Goal: Information Seeking & Learning: Compare options

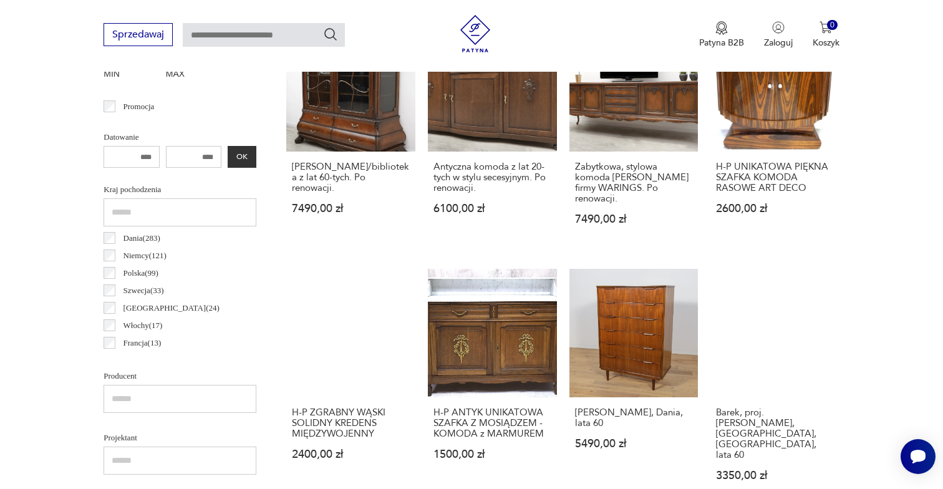
scroll to position [776, 0]
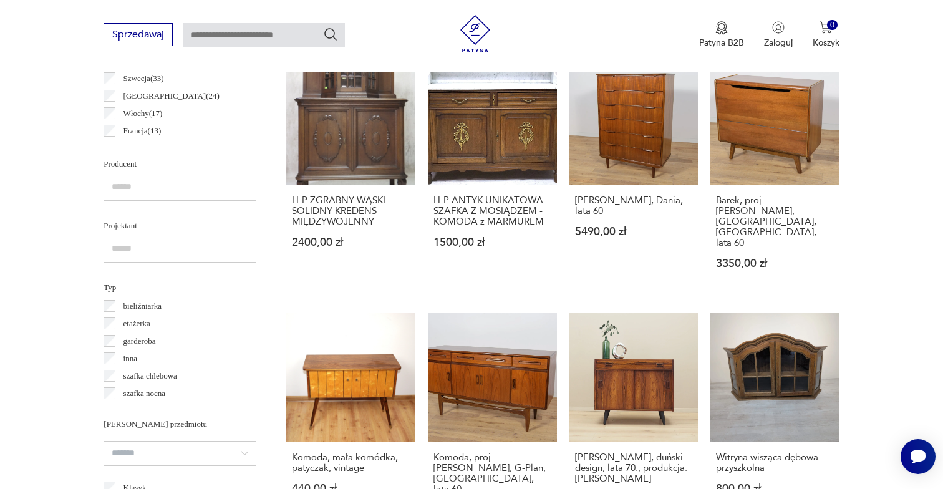
click at [113, 370] on div "bieliźniarka etażerka garderoba inna szafka chlebowa szafka nocna" at bounding box center [180, 350] width 153 height 105
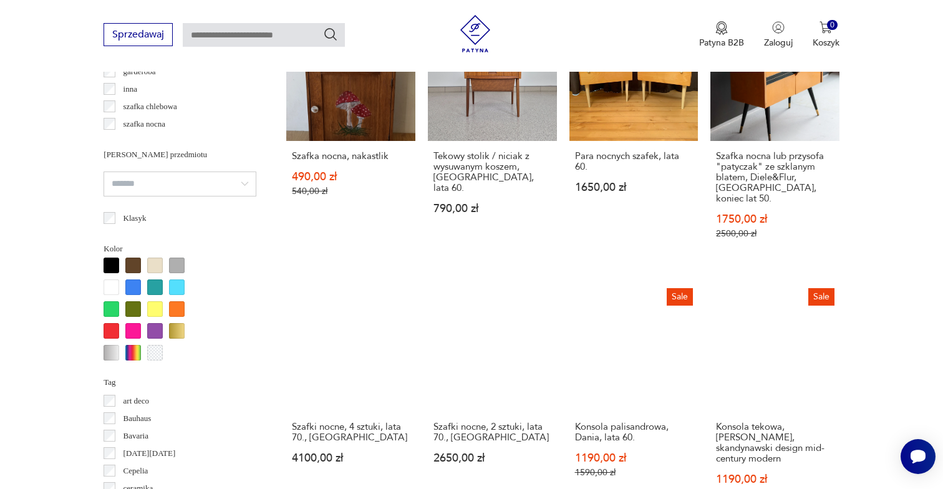
scroll to position [1147, 0]
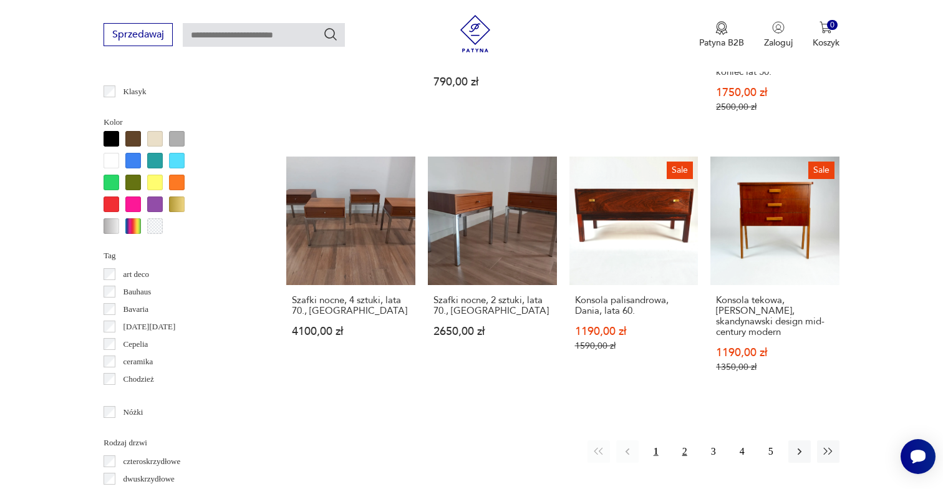
click at [674, 441] on button "2" at bounding box center [685, 452] width 22 height 22
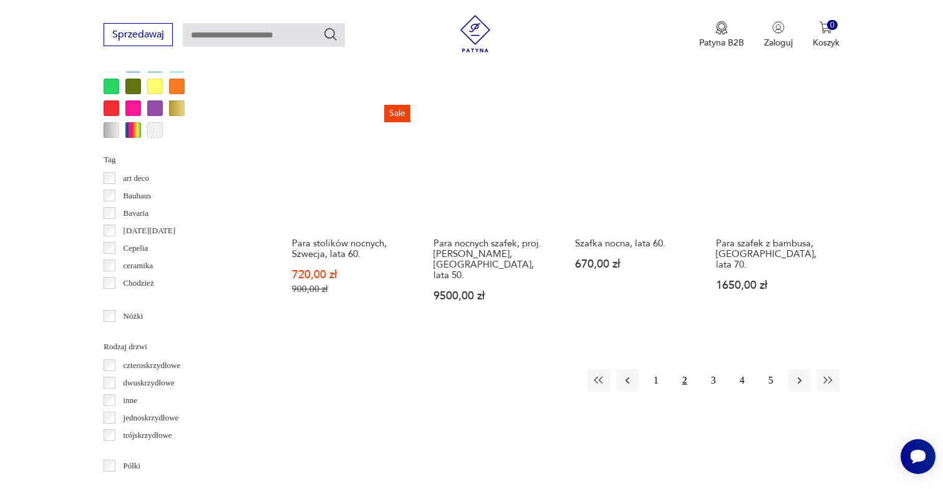
scroll to position [1235, 0]
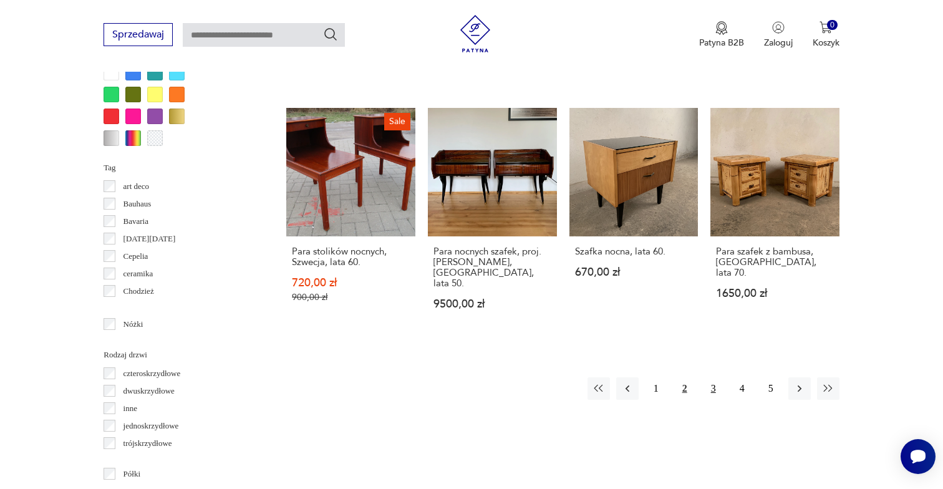
click at [713, 377] on button "3" at bounding box center [714, 388] width 22 height 22
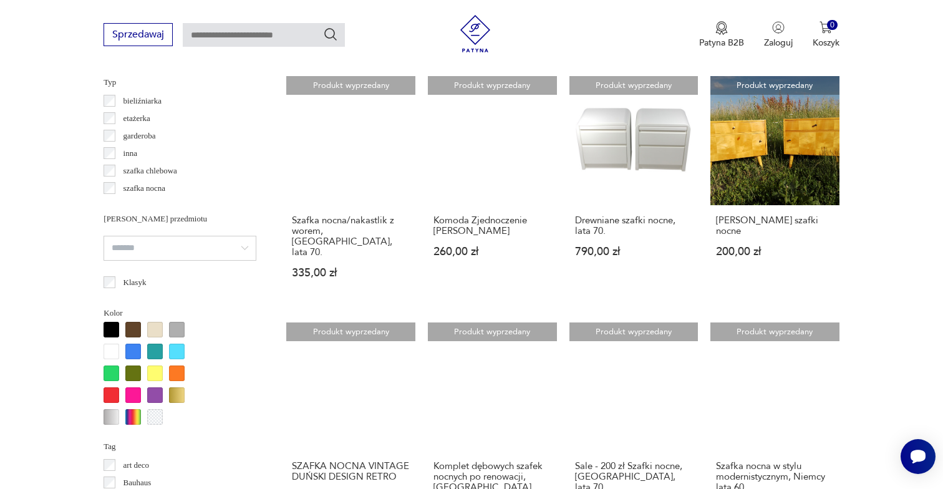
scroll to position [956, 0]
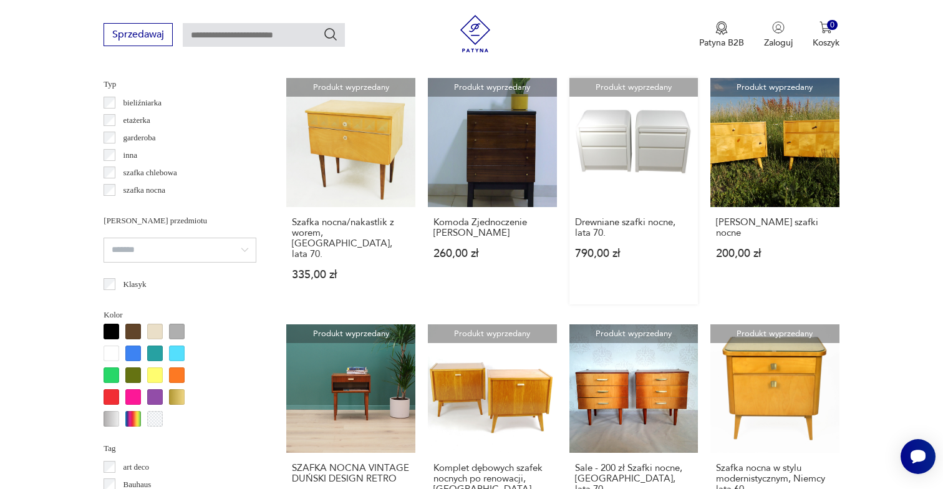
click at [641, 137] on link "Produkt wyprzedany Drewniane szafki nocne, lata 70. 790,00 zł" at bounding box center [634, 191] width 129 height 226
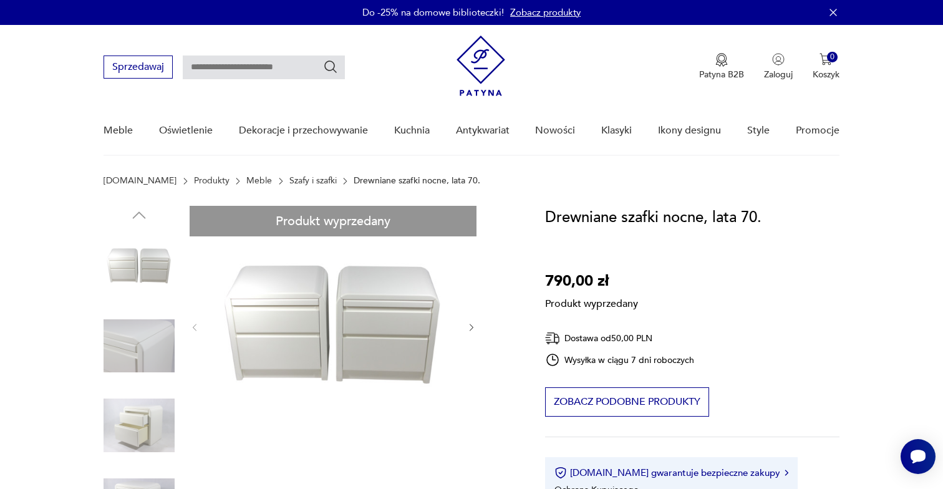
scroll to position [60, 0]
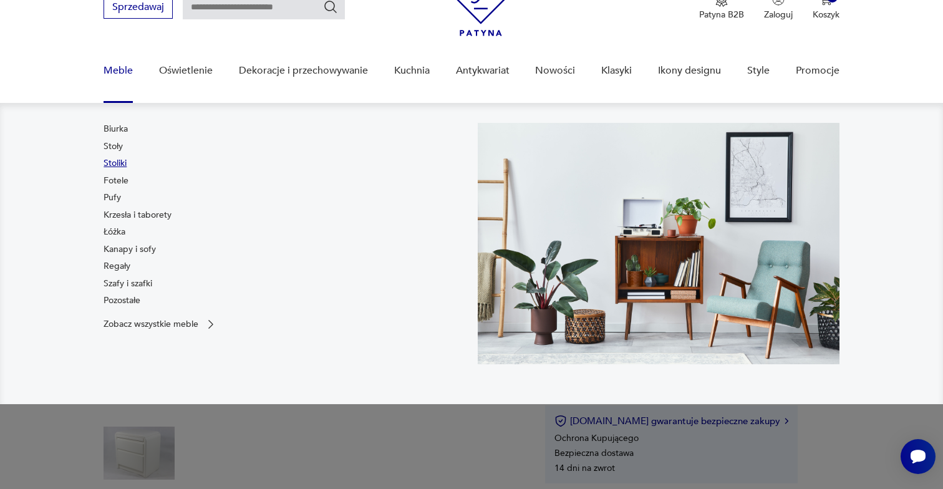
click at [117, 160] on link "Stoliki" at bounding box center [115, 163] width 23 height 12
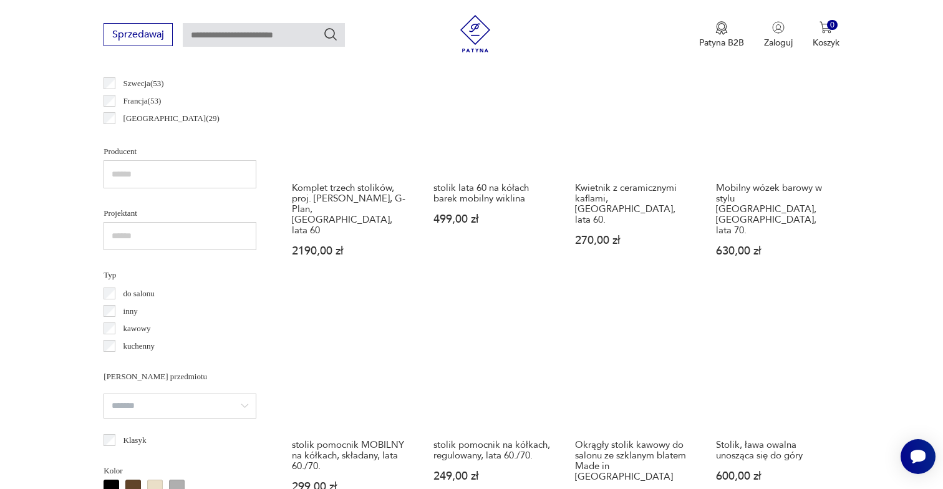
scroll to position [792, 0]
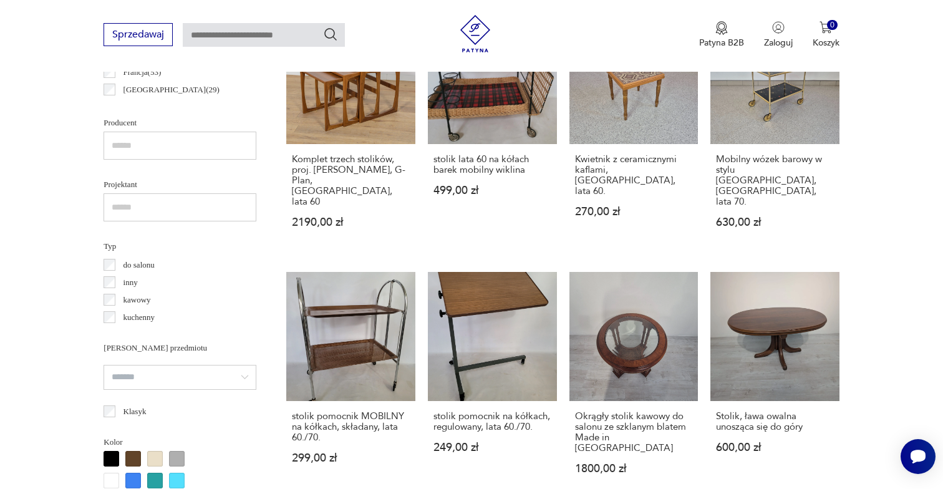
click at [115, 302] on label "kawowy" at bounding box center [133, 299] width 36 height 17
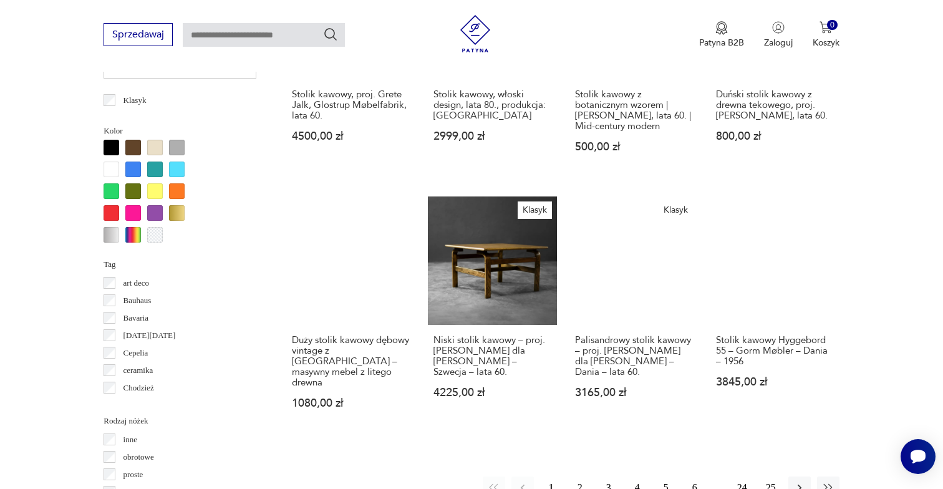
scroll to position [1174, 0]
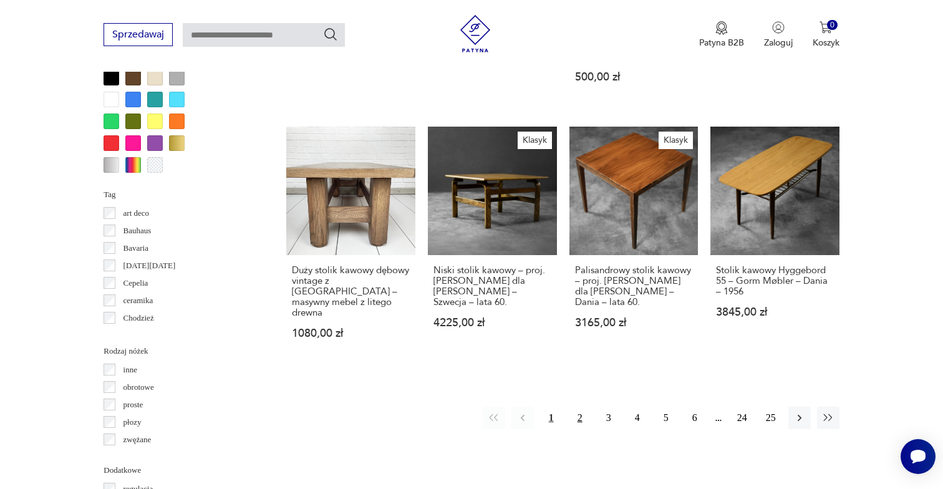
click at [574, 407] on button "2" at bounding box center [580, 418] width 22 height 22
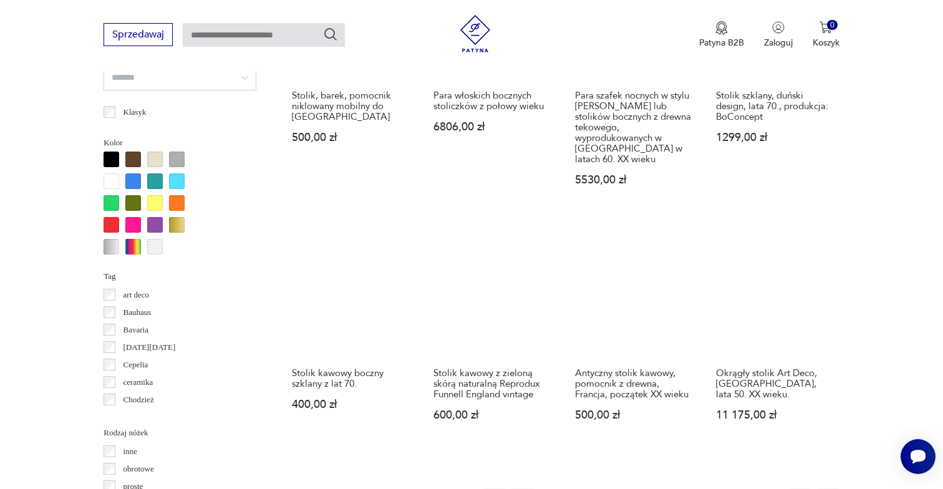
scroll to position [1194, 0]
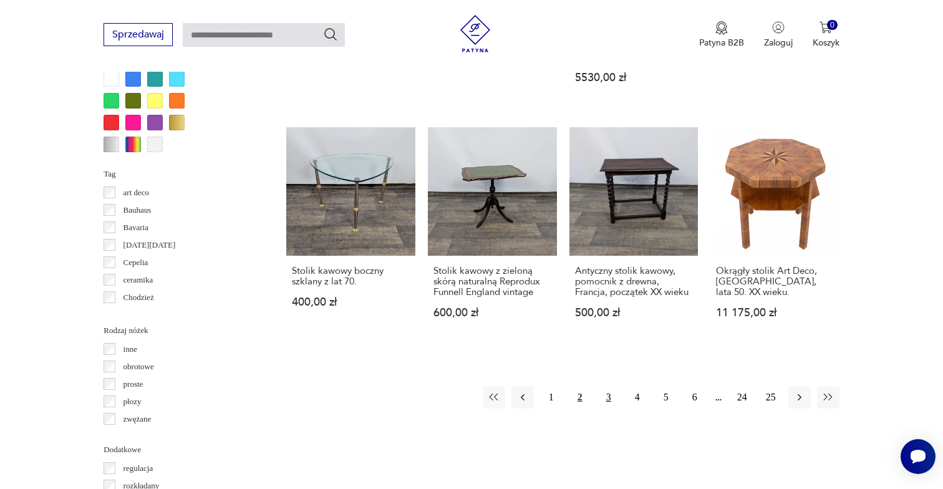
click at [607, 391] on button "3" at bounding box center [609, 397] width 22 height 22
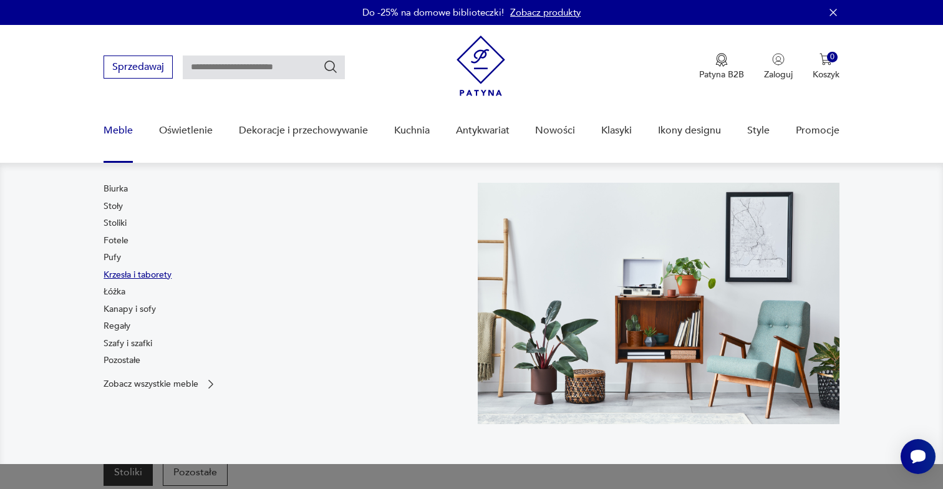
click at [119, 270] on link "Krzesła i taborety" at bounding box center [138, 275] width 68 height 12
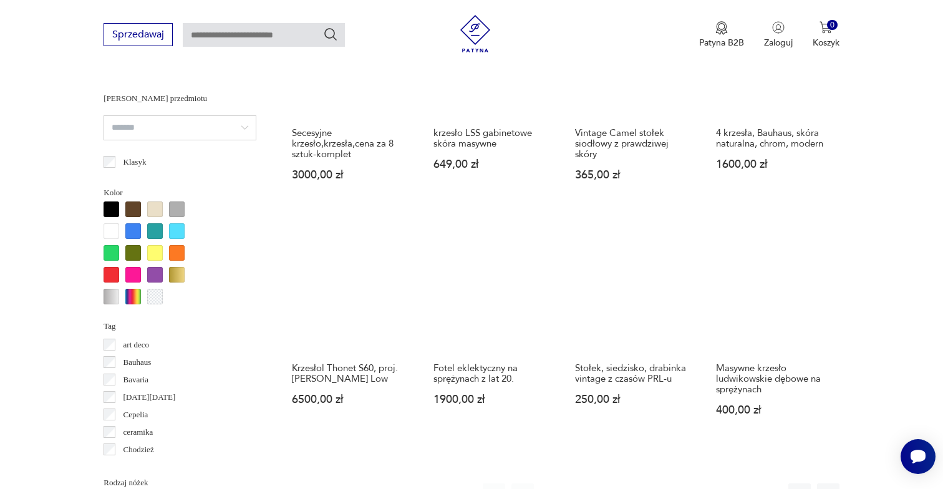
scroll to position [1114, 0]
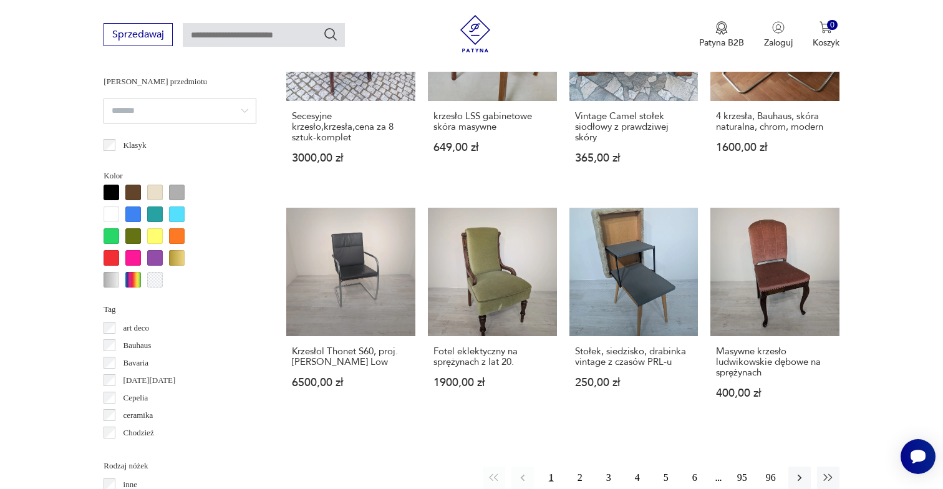
click at [591, 467] on div "1 2 3 4 5 6 95 96" at bounding box center [661, 478] width 357 height 22
click at [578, 467] on button "2" at bounding box center [580, 478] width 22 height 22
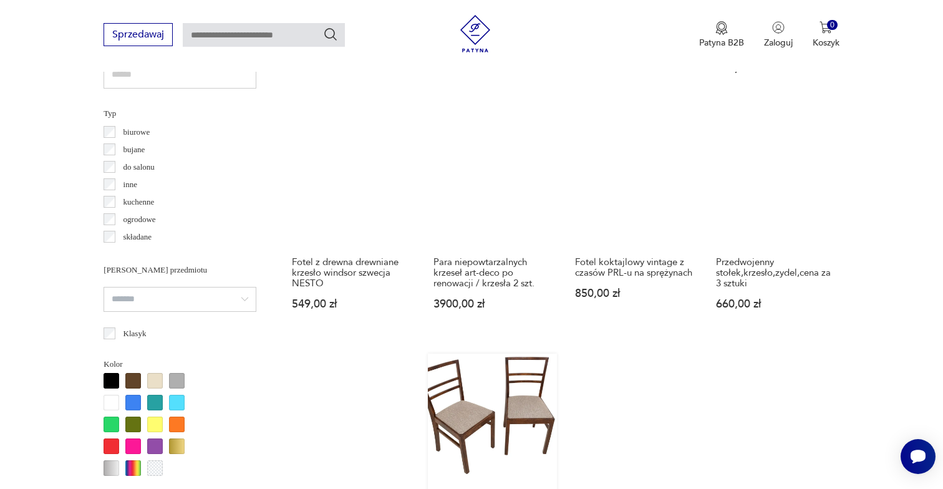
scroll to position [870, 0]
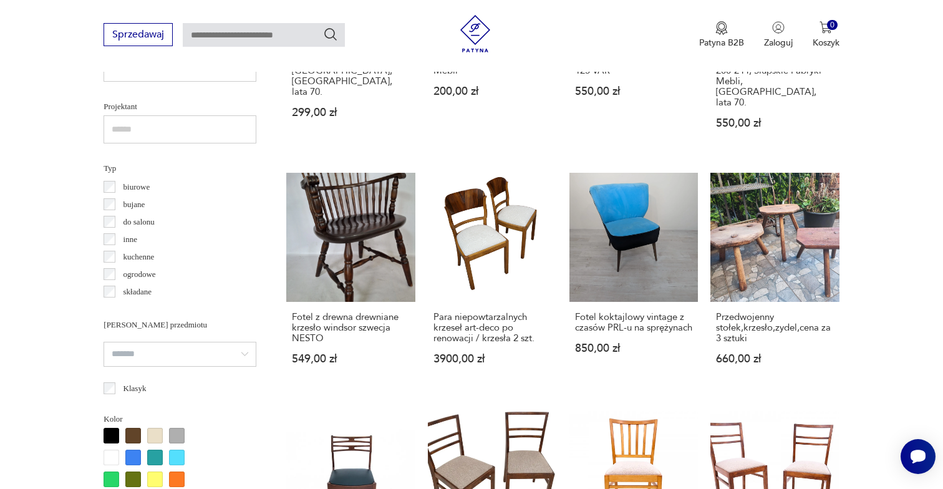
click at [144, 251] on p "kuchenne" at bounding box center [139, 257] width 31 height 14
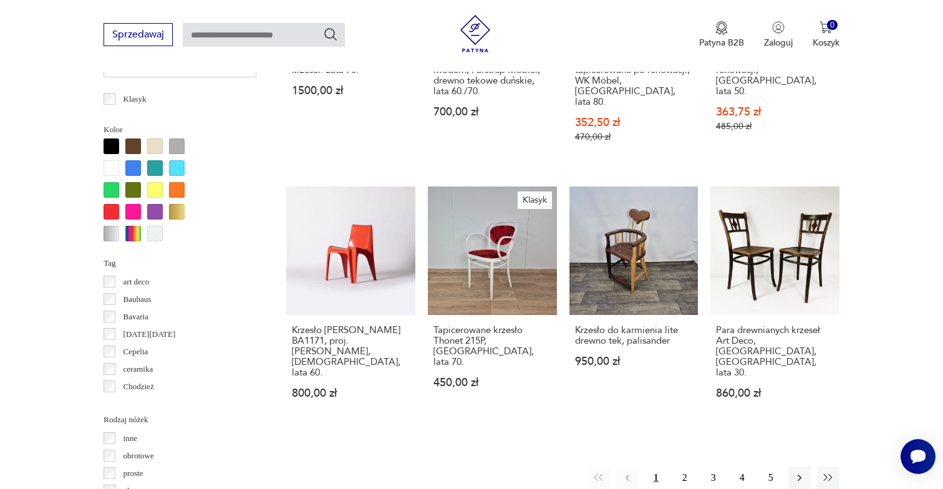
scroll to position [1154, 0]
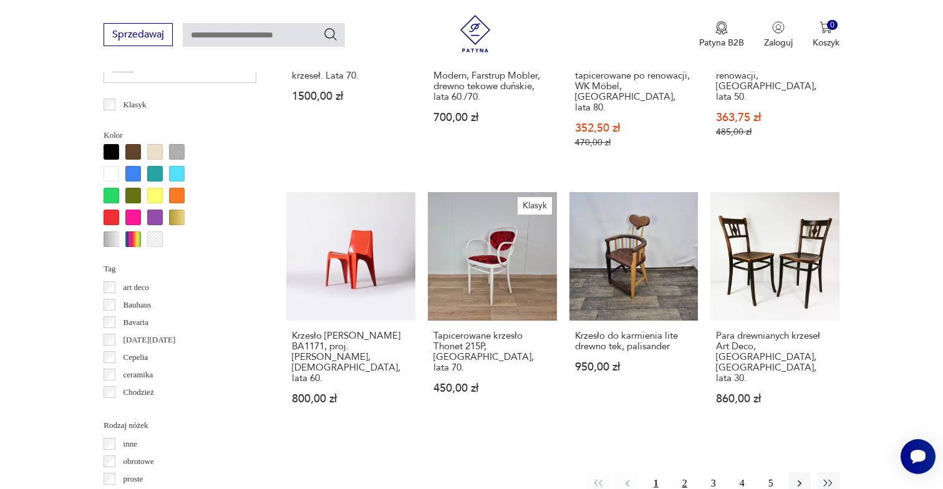
click at [679, 472] on button "2" at bounding box center [685, 483] width 22 height 22
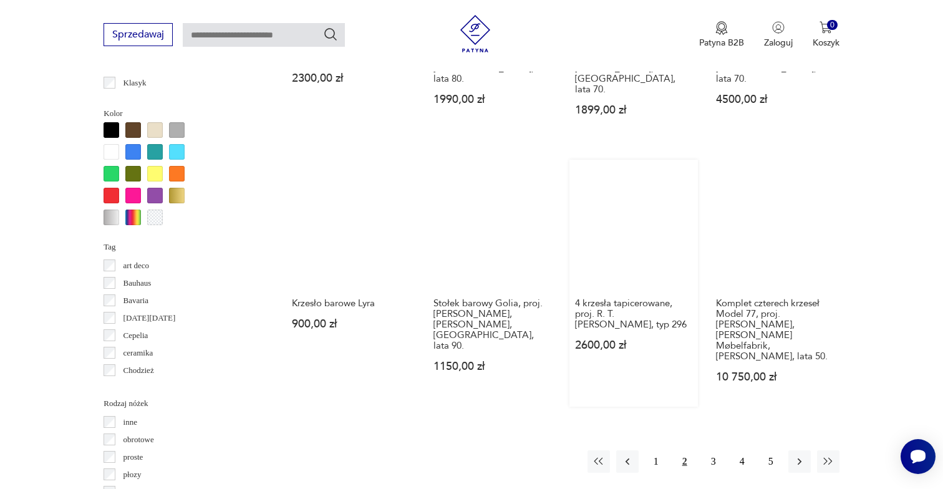
scroll to position [1179, 0]
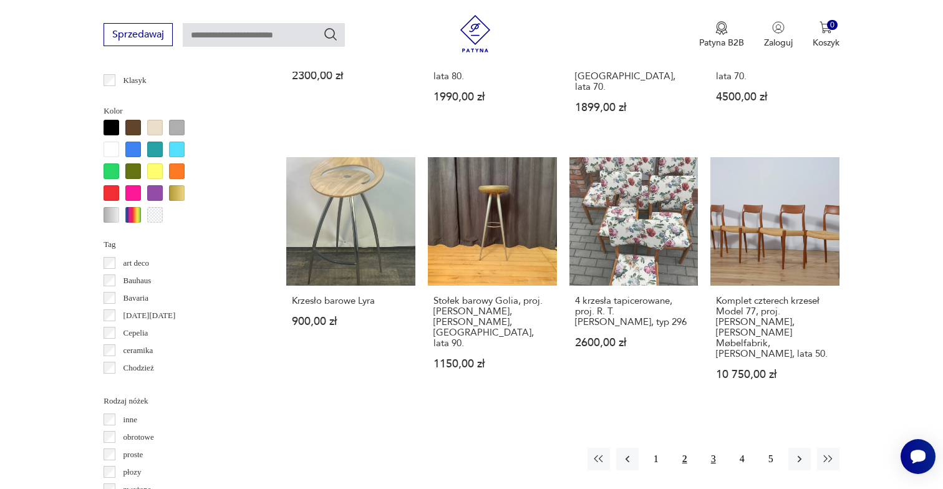
click at [714, 448] on button "3" at bounding box center [714, 459] width 22 height 22
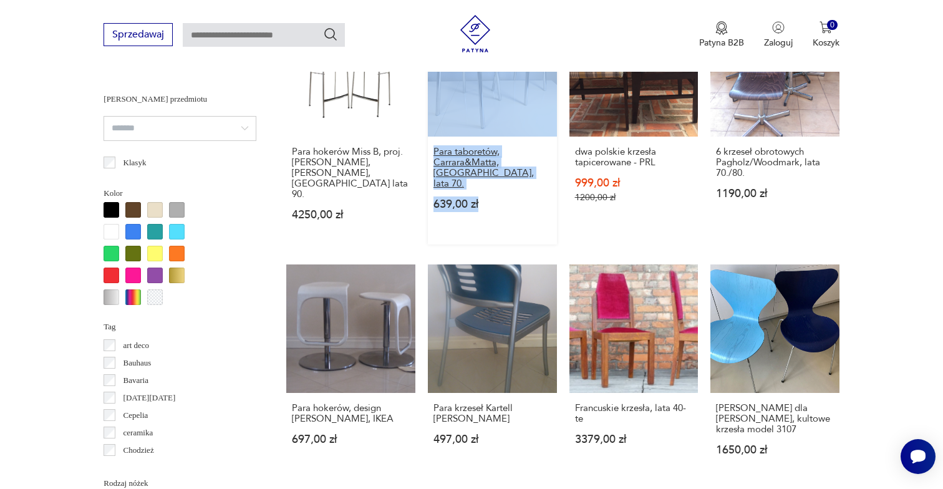
scroll to position [1102, 0]
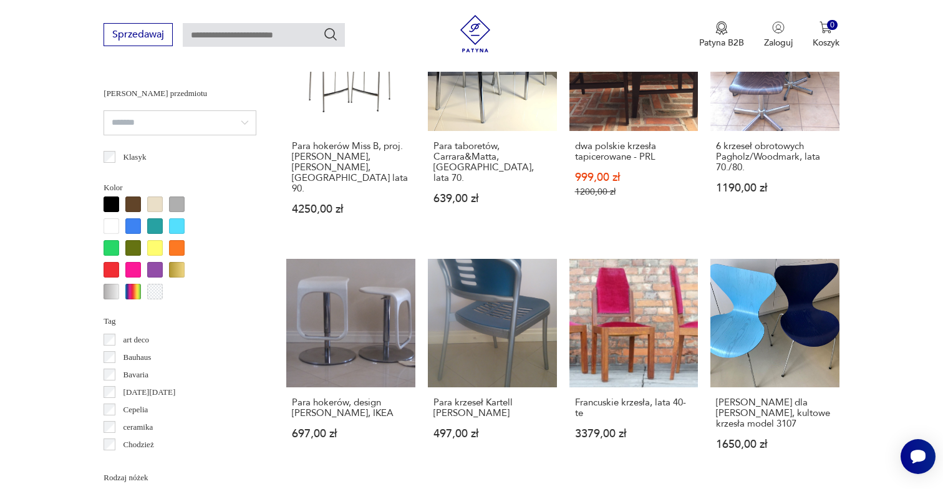
click at [354, 447] on div "Znaleziono 77 produktów Filtruj Sortuj według daty dodania Sortuj według daty d…" at bounding box center [562, 200] width 553 height 1566
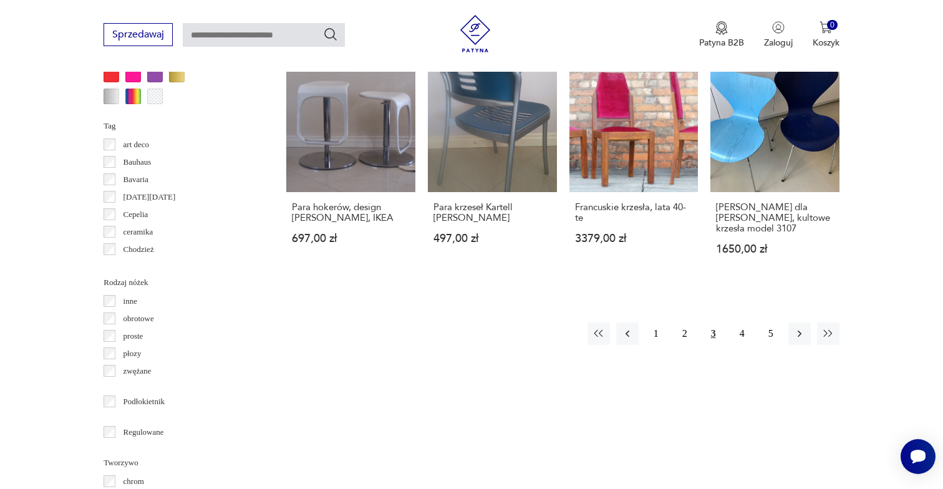
scroll to position [1383, 0]
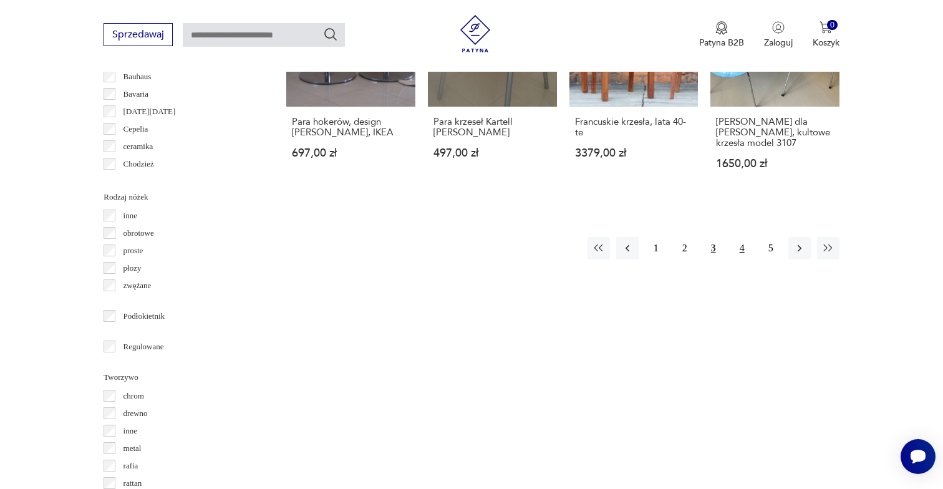
click at [734, 237] on button "4" at bounding box center [742, 248] width 22 height 22
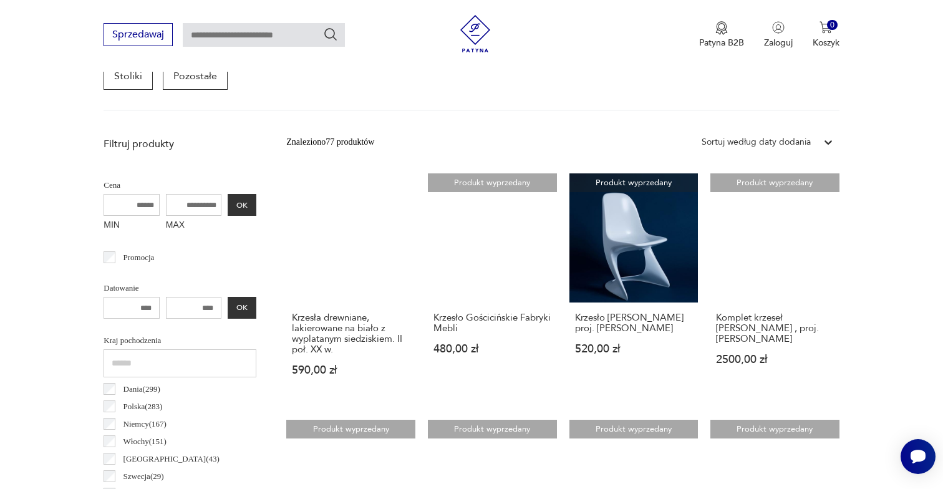
scroll to position [412, 0]
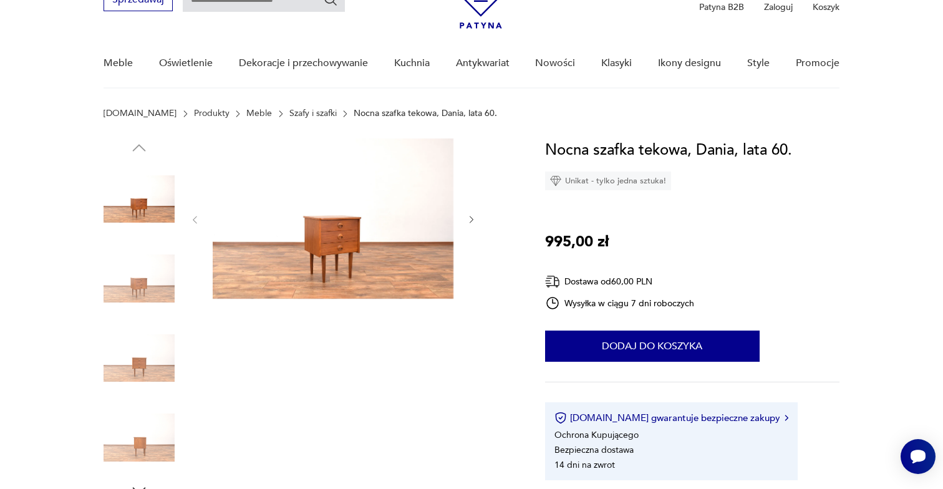
scroll to position [80, 0]
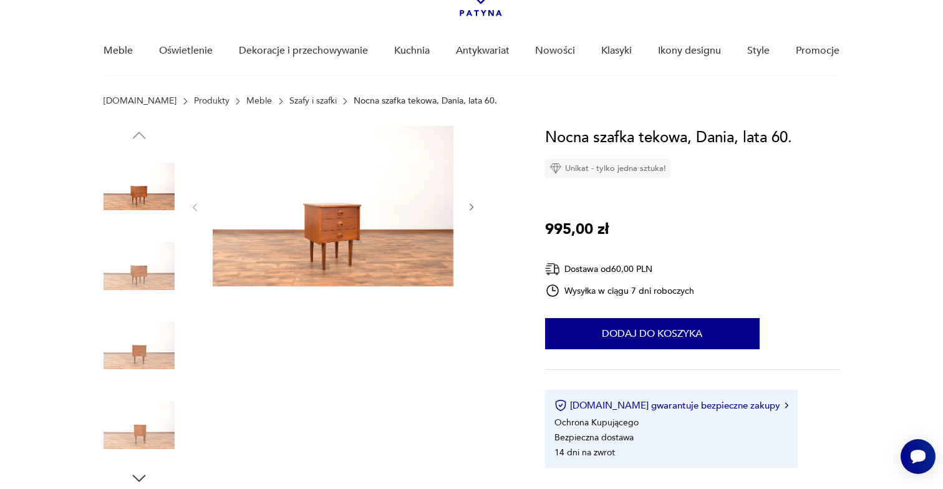
click at [473, 209] on icon "button" at bounding box center [472, 207] width 11 height 11
click at [471, 208] on icon "button" at bounding box center [472, 207] width 11 height 11
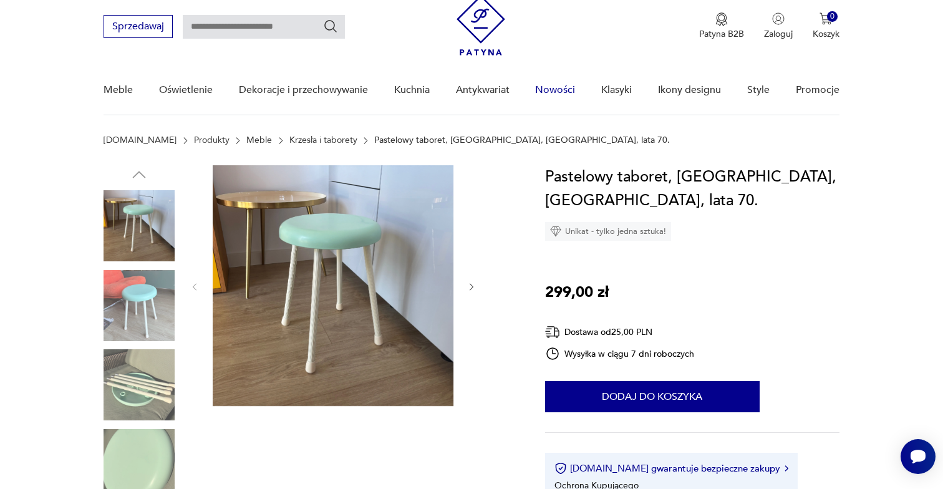
scroll to position [87, 0]
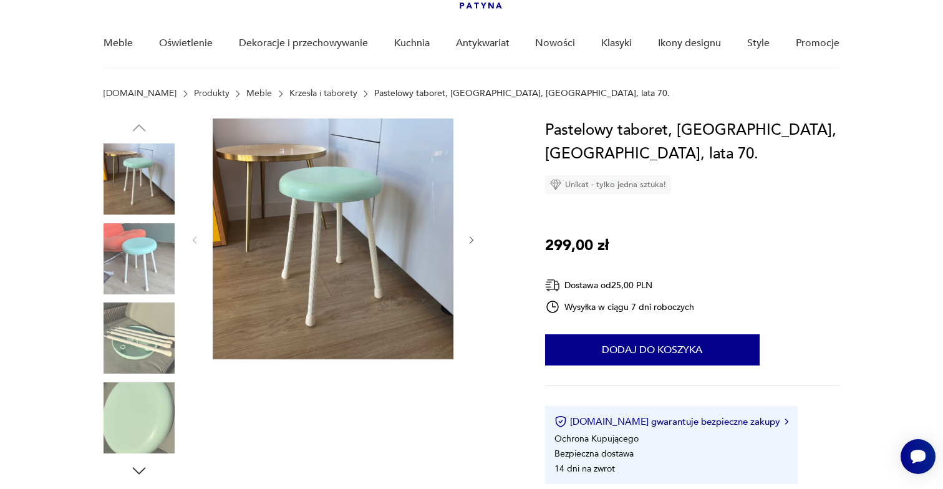
click at [472, 235] on icon "button" at bounding box center [472, 240] width 11 height 11
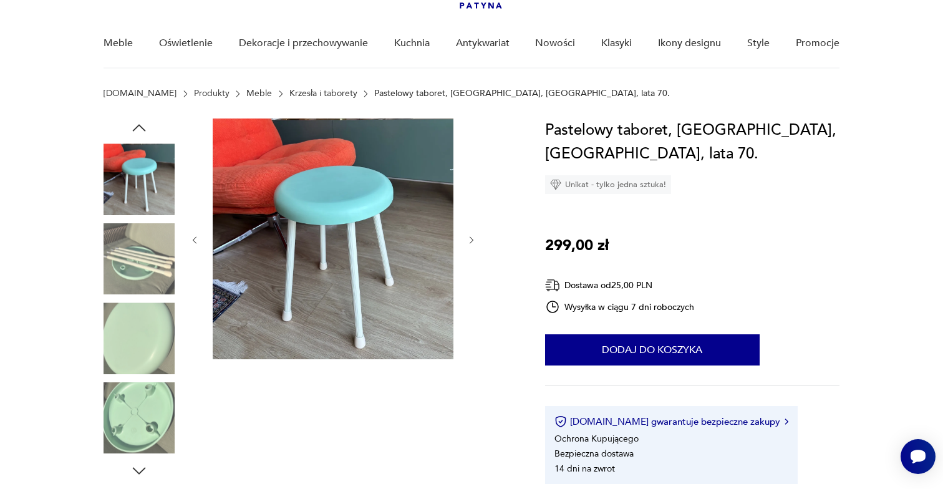
click at [472, 235] on icon "button" at bounding box center [472, 240] width 11 height 11
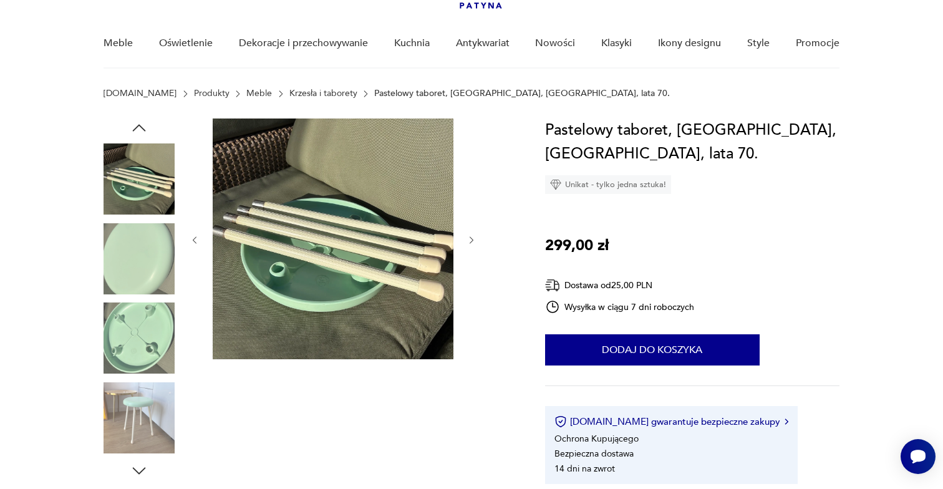
click at [472, 235] on icon "button" at bounding box center [472, 240] width 11 height 11
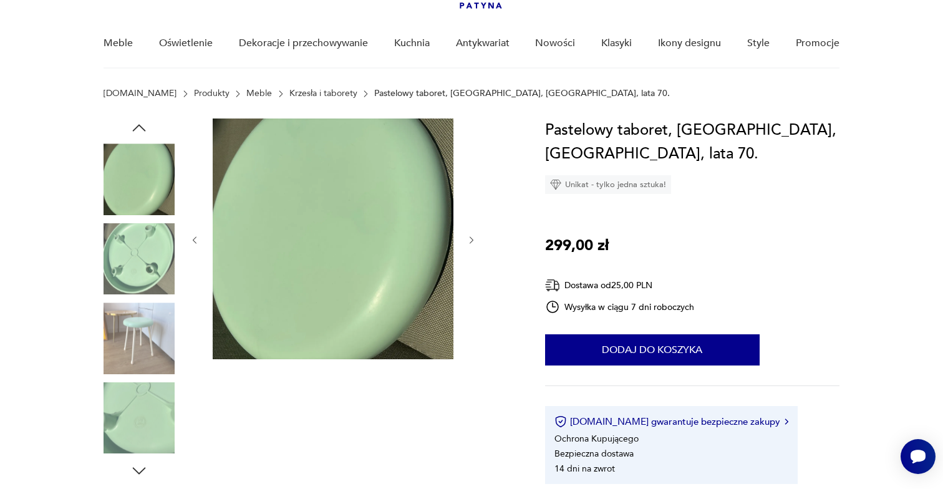
click at [472, 235] on icon "button" at bounding box center [472, 240] width 11 height 11
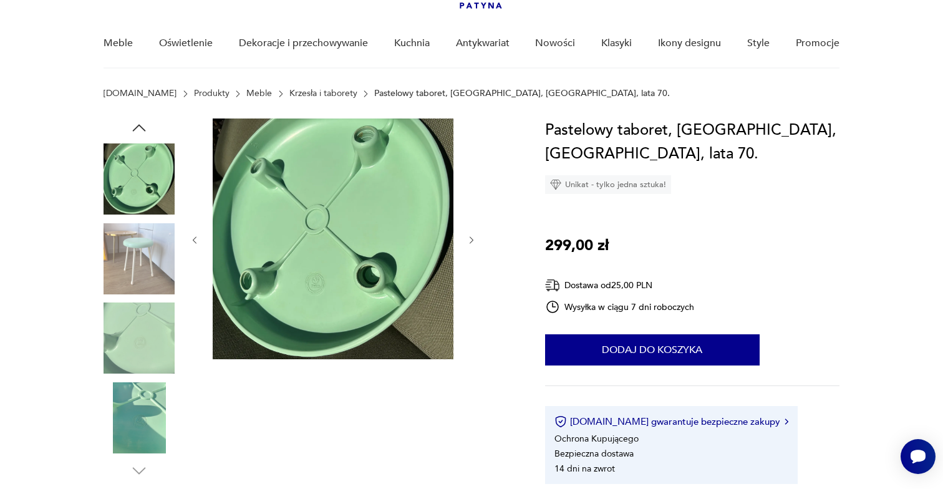
click at [472, 235] on icon "button" at bounding box center [472, 240] width 11 height 11
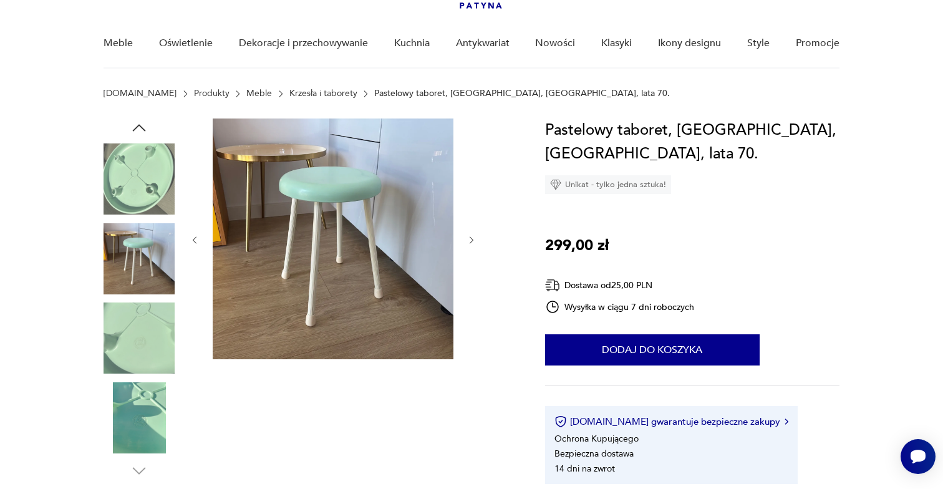
click at [472, 235] on icon "button" at bounding box center [472, 240] width 11 height 11
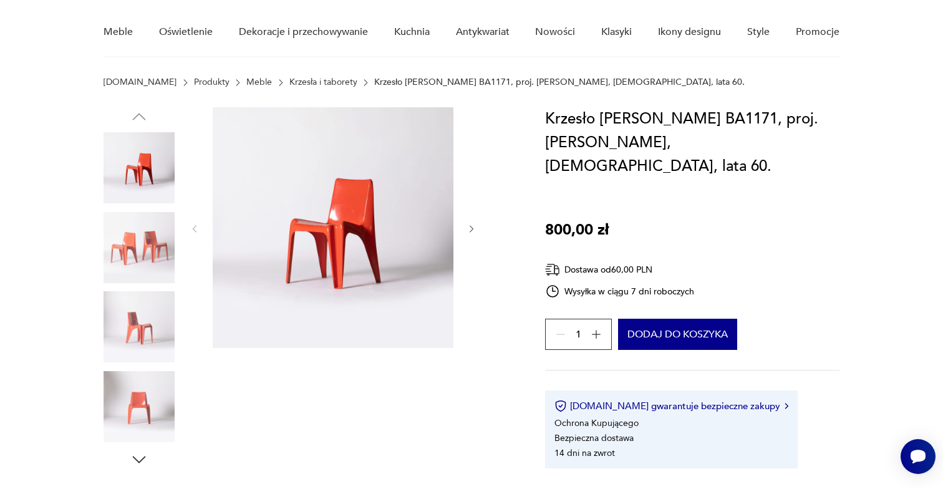
scroll to position [104, 0]
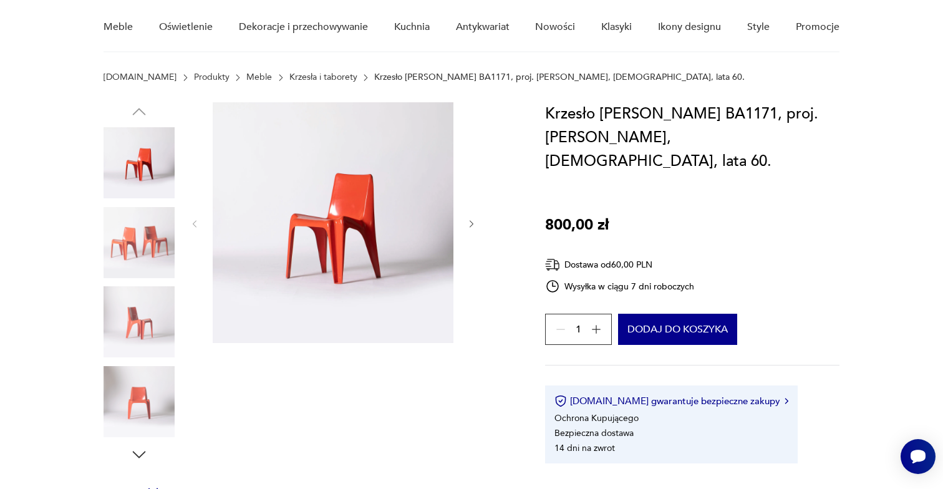
click at [594, 323] on icon "button" at bounding box center [596, 329] width 12 height 12
click at [557, 323] on icon "button" at bounding box center [561, 329] width 12 height 12
click at [557, 329] on icon "button" at bounding box center [561, 329] width 9 height 1
click at [557, 314] on div "1" at bounding box center [578, 329] width 67 height 31
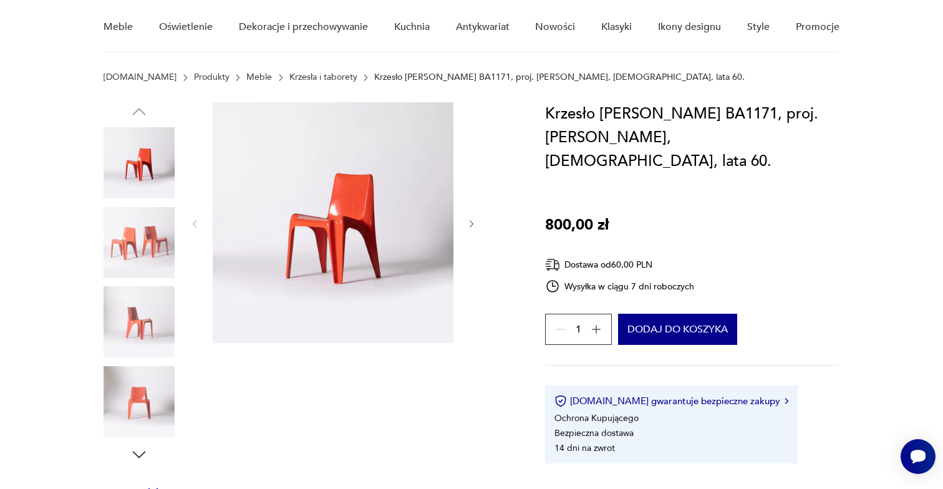
click at [468, 225] on icon "button" at bounding box center [472, 224] width 11 height 11
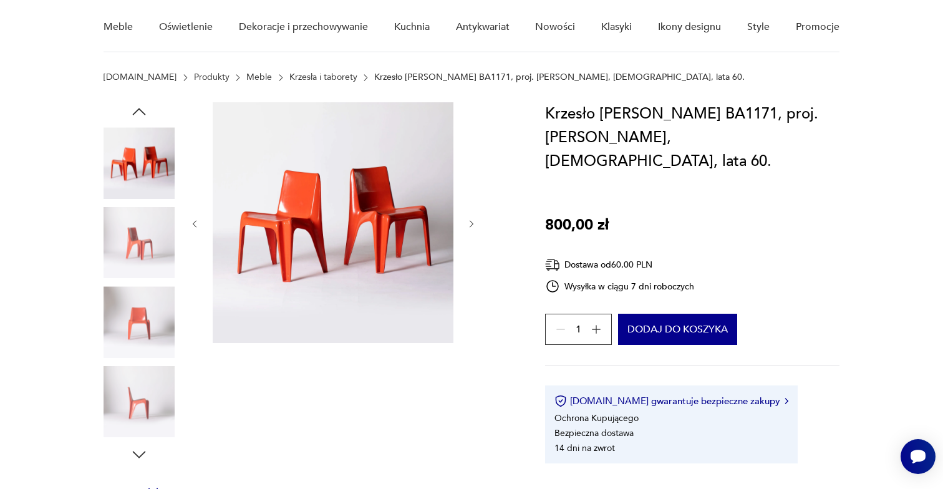
click at [468, 222] on icon "button" at bounding box center [472, 224] width 11 height 11
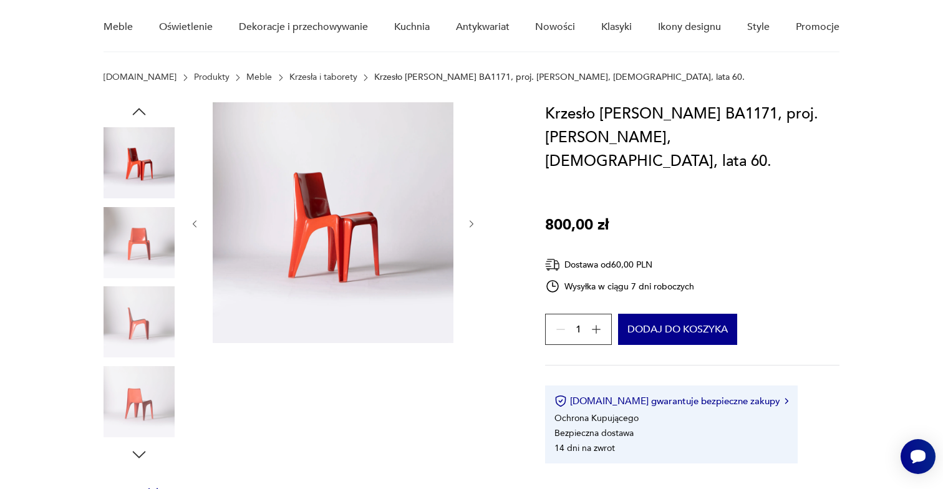
click at [468, 222] on icon "button" at bounding box center [472, 224] width 11 height 11
click at [468, 221] on icon "button" at bounding box center [472, 224] width 11 height 11
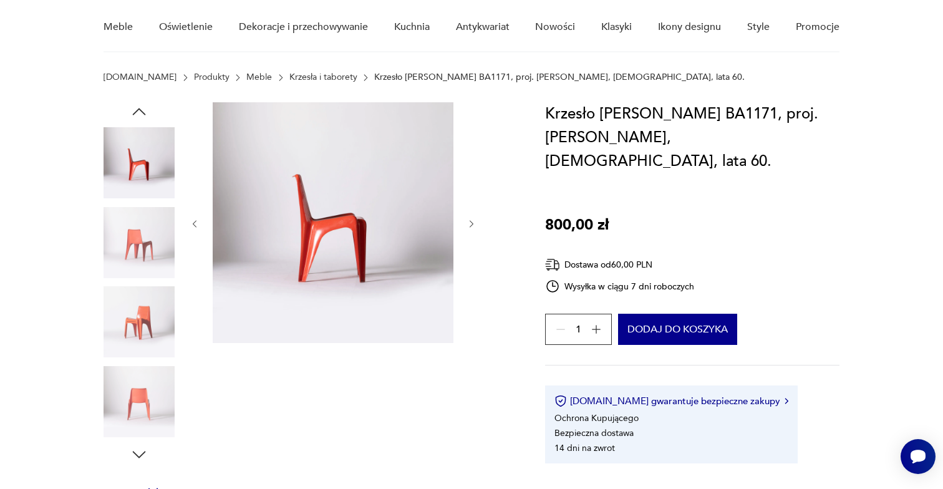
click at [468, 221] on icon "button" at bounding box center [472, 224] width 11 height 11
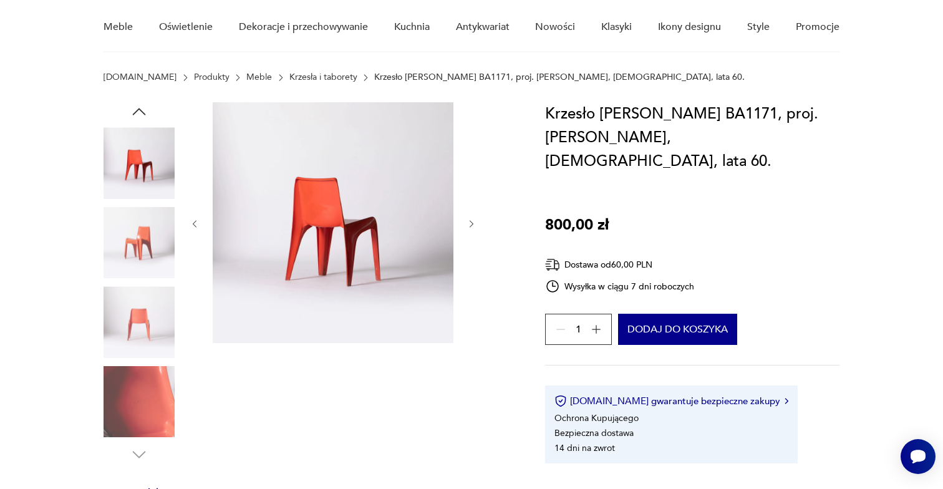
click at [468, 221] on icon "button" at bounding box center [472, 224] width 11 height 11
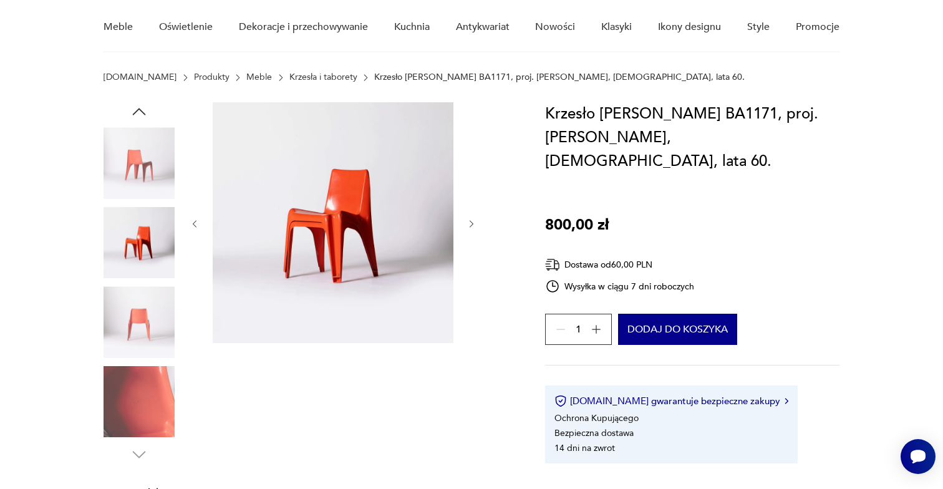
click at [468, 221] on icon "button" at bounding box center [472, 224] width 11 height 11
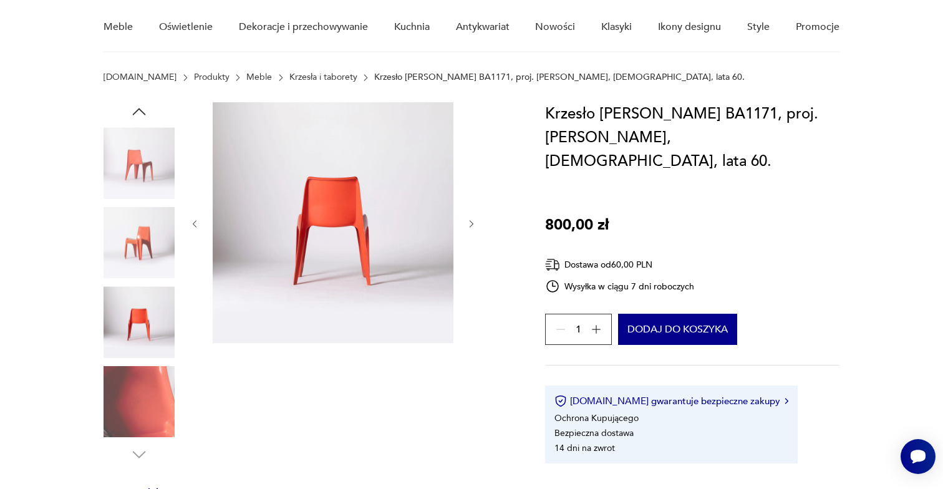
click at [596, 323] on icon "button" at bounding box center [596, 329] width 12 height 12
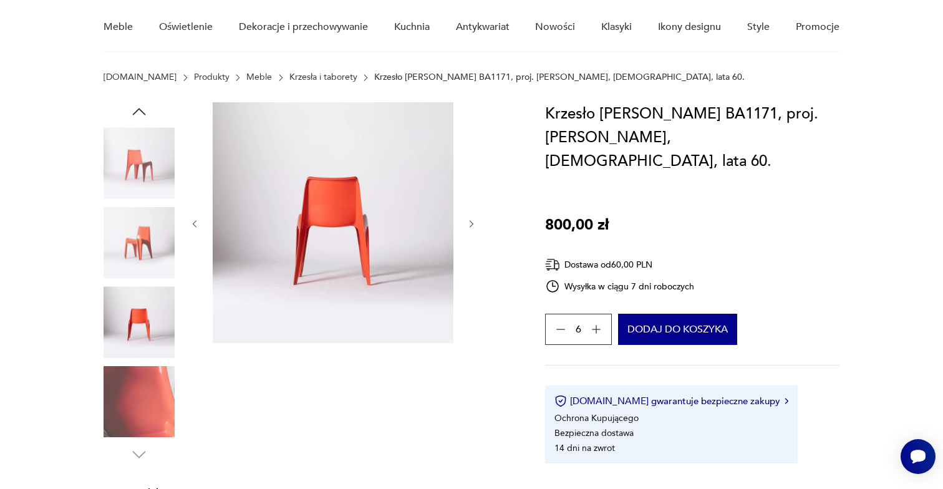
click at [596, 323] on icon "button" at bounding box center [596, 329] width 12 height 12
click at [596, 314] on div "8" at bounding box center [578, 329] width 67 height 31
click at [595, 314] on div "8" at bounding box center [578, 329] width 67 height 31
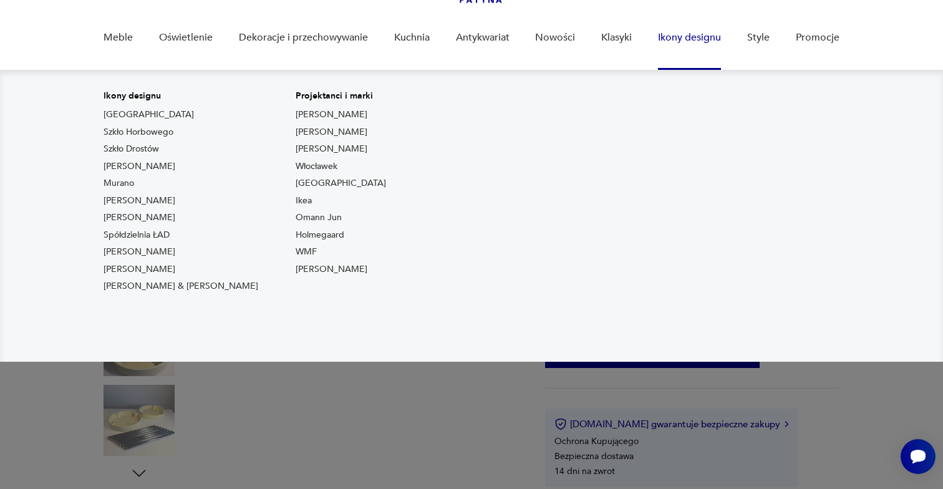
scroll to position [105, 0]
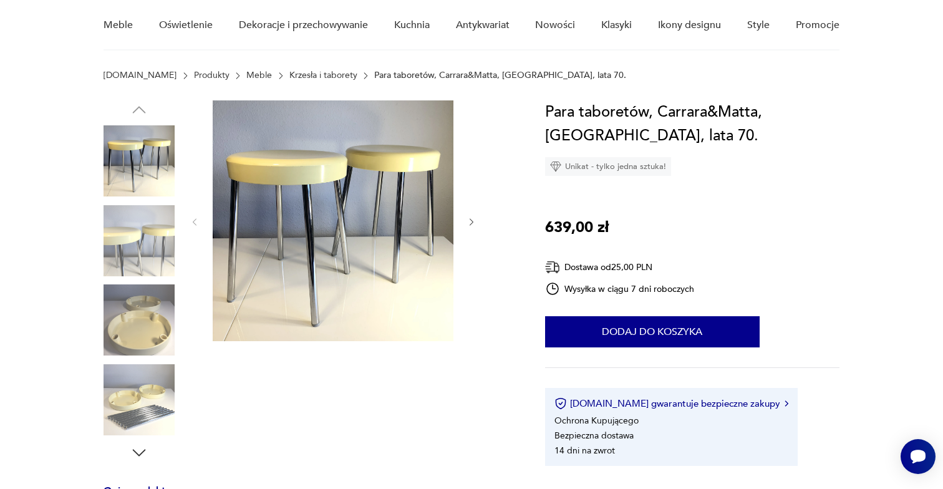
click at [471, 221] on icon "button" at bounding box center [472, 222] width 11 height 11
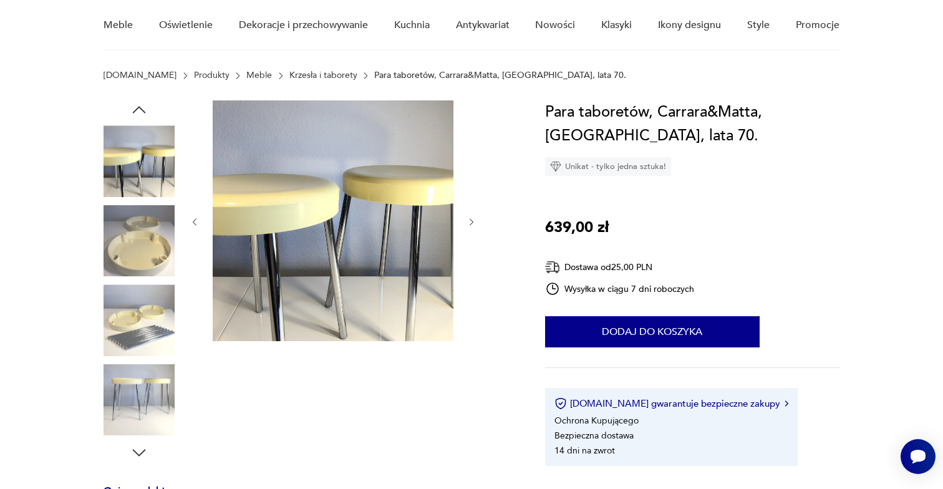
click at [471, 221] on icon "button" at bounding box center [472, 222] width 11 height 11
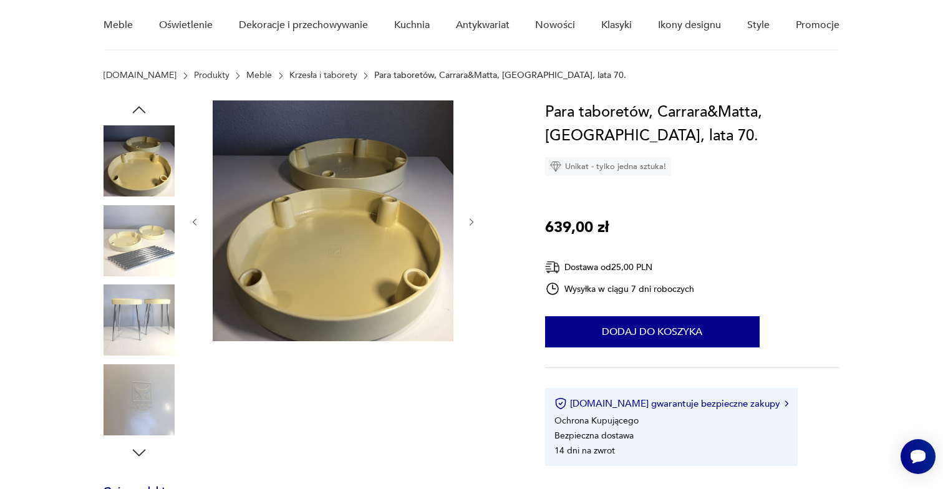
click at [471, 222] on icon "button" at bounding box center [472, 222] width 11 height 11
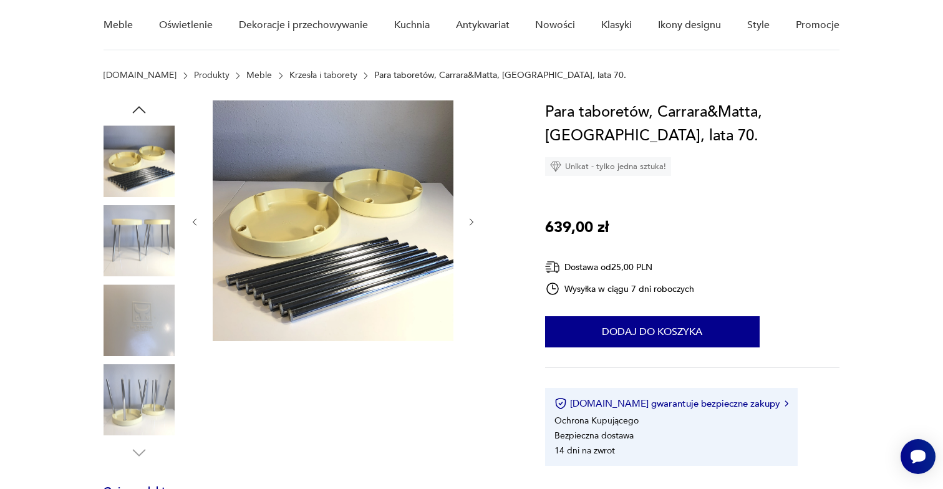
click at [471, 222] on icon "button" at bounding box center [472, 222] width 11 height 11
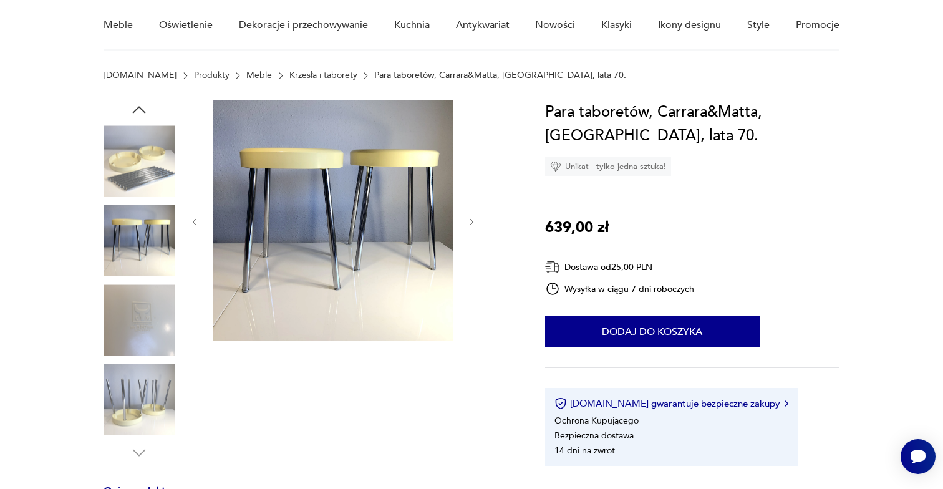
click at [471, 222] on icon "button" at bounding box center [472, 222] width 11 height 11
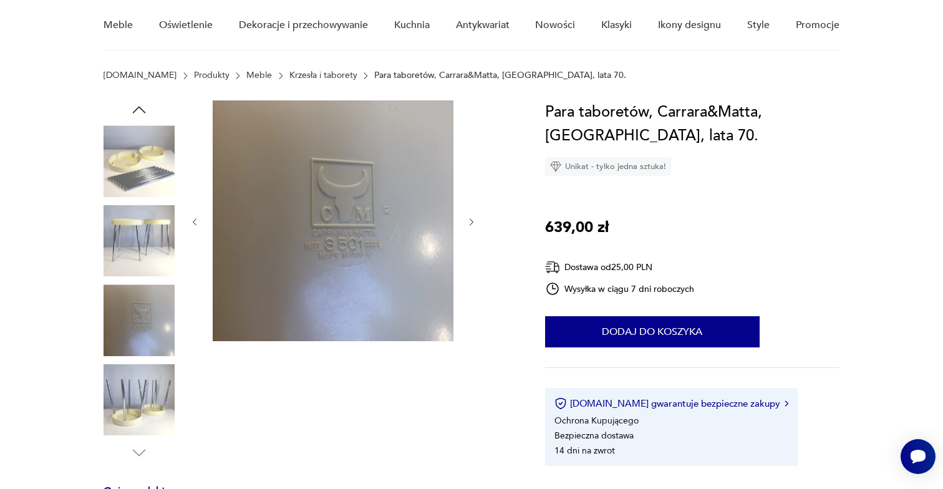
click at [471, 222] on icon "button" at bounding box center [472, 222] width 11 height 11
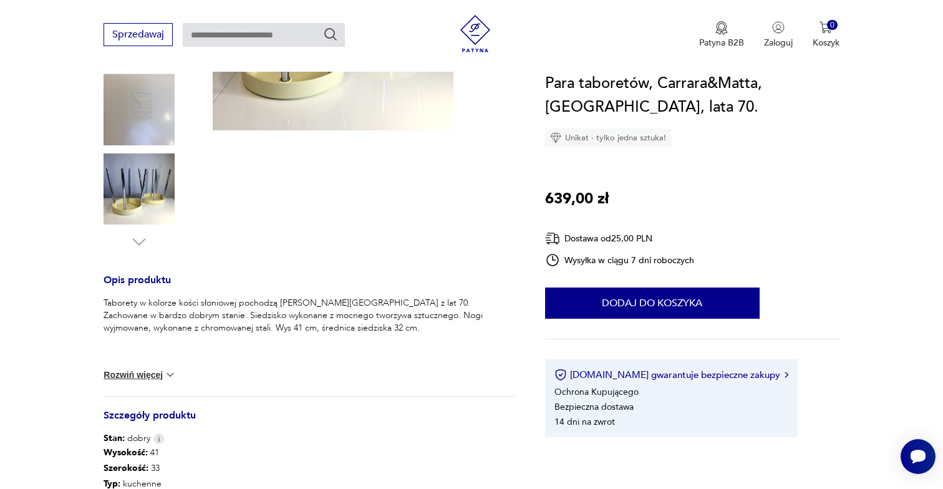
scroll to position [326, 0]
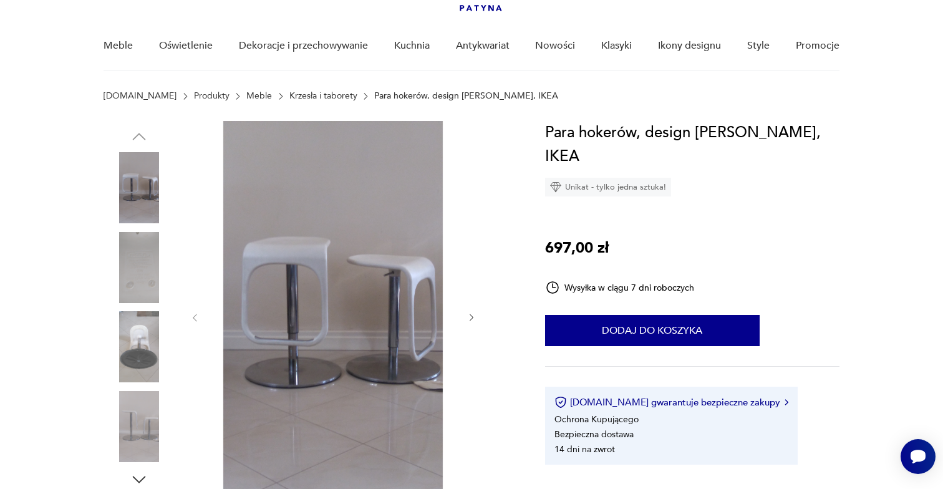
scroll to position [94, 0]
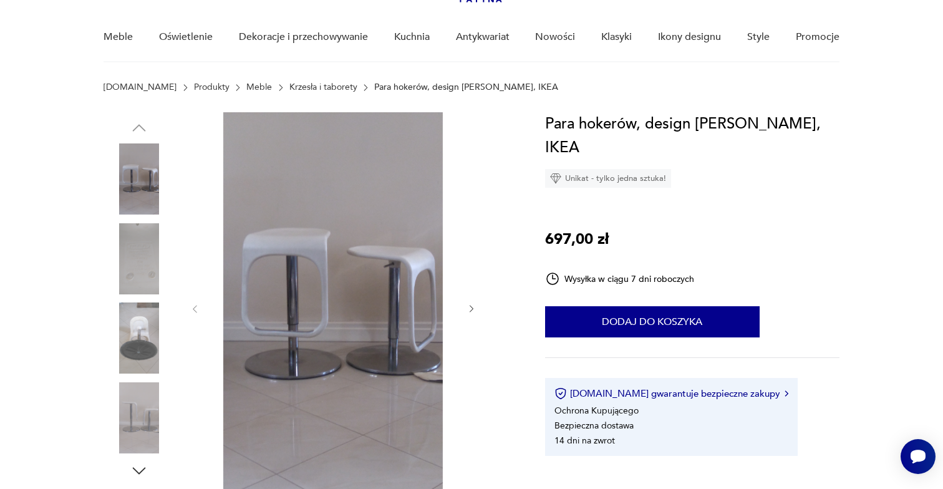
click at [462, 299] on div at bounding box center [333, 309] width 287 height 394
click at [465, 304] on div at bounding box center [333, 309] width 287 height 394
click at [468, 306] on icon "button" at bounding box center [472, 309] width 11 height 11
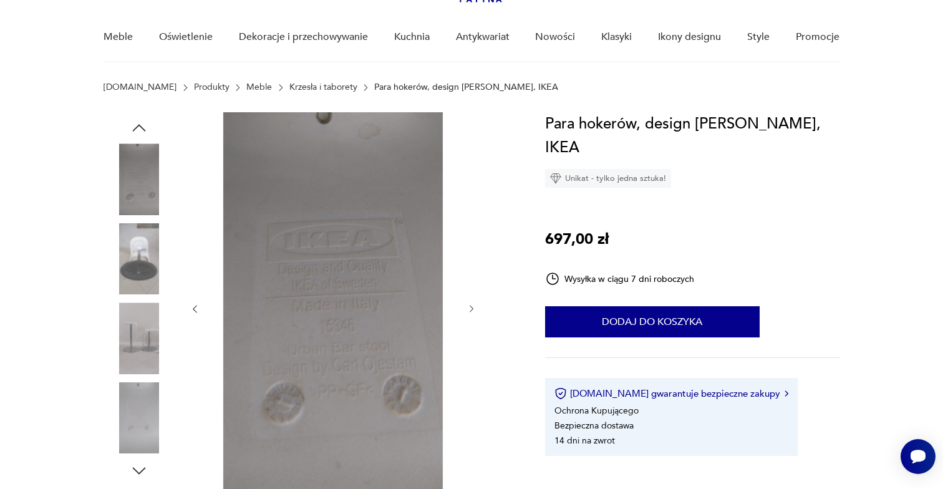
click at [469, 306] on icon "button" at bounding box center [472, 309] width 11 height 11
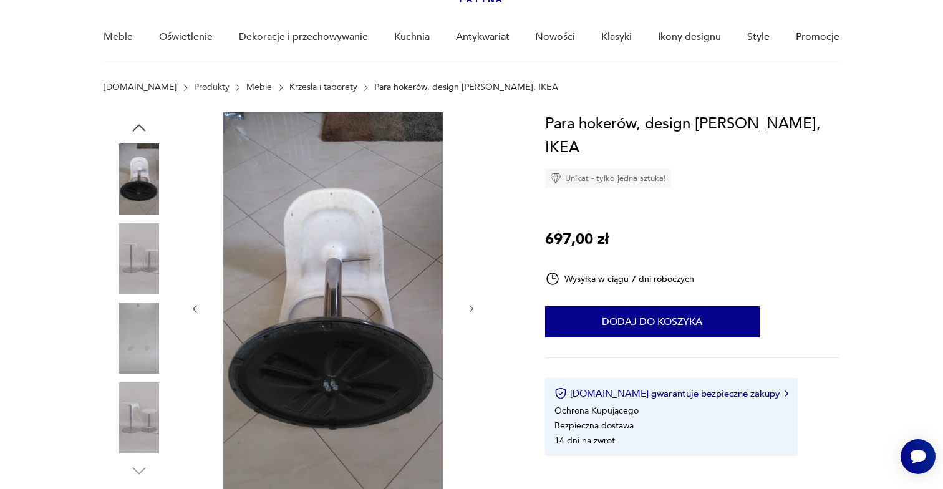
click at [195, 304] on icon "button" at bounding box center [195, 309] width 11 height 11
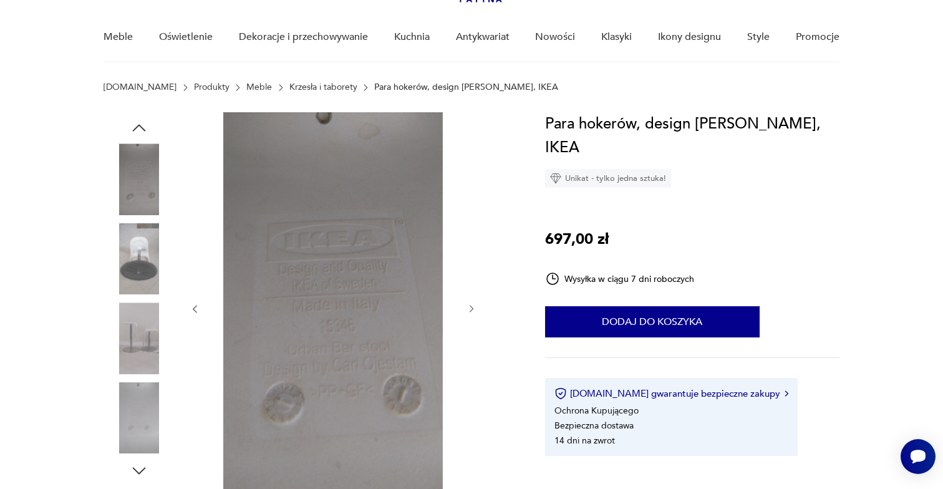
click at [465, 313] on div at bounding box center [333, 309] width 287 height 394
click at [468, 313] on icon "button" at bounding box center [472, 309] width 11 height 11
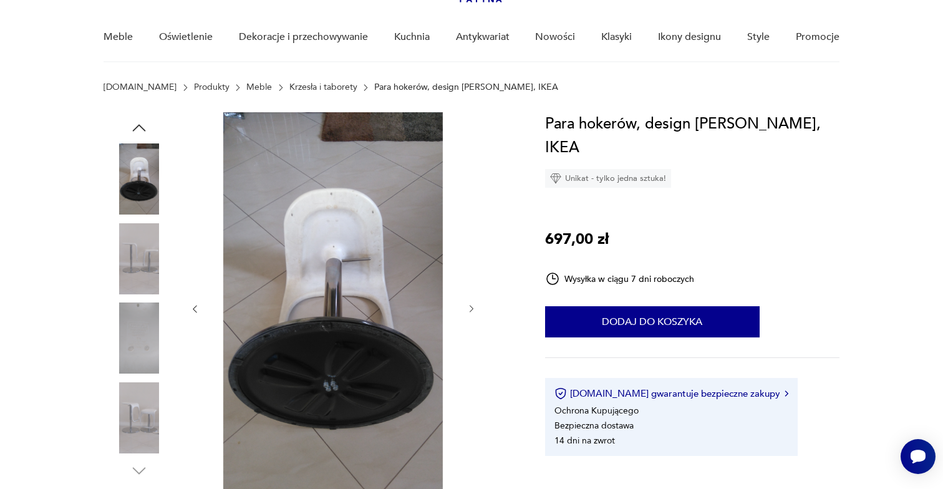
click at [468, 313] on icon "button" at bounding box center [472, 309] width 11 height 11
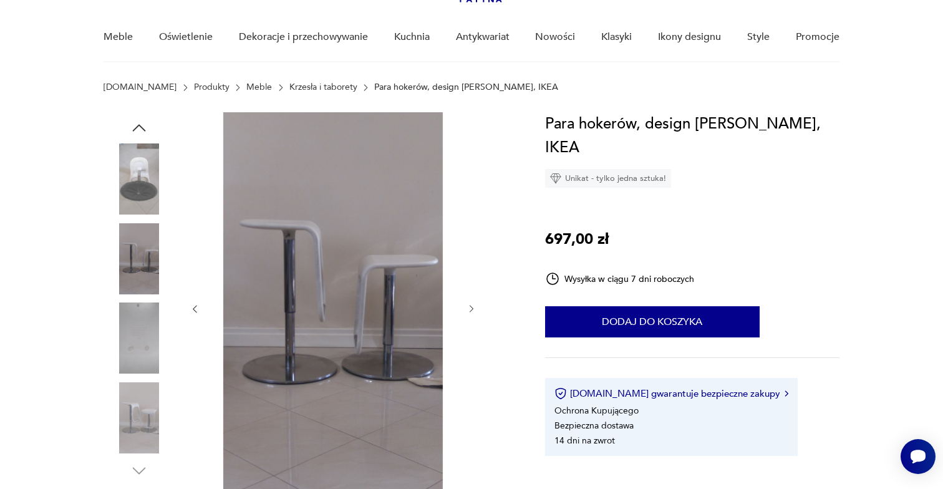
click at [468, 313] on icon "button" at bounding box center [472, 309] width 11 height 11
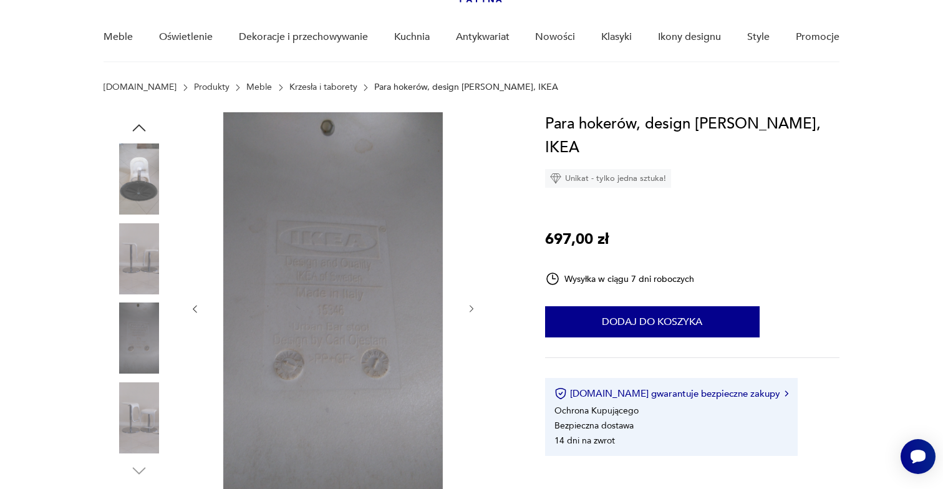
click at [468, 314] on icon "button" at bounding box center [472, 309] width 11 height 11
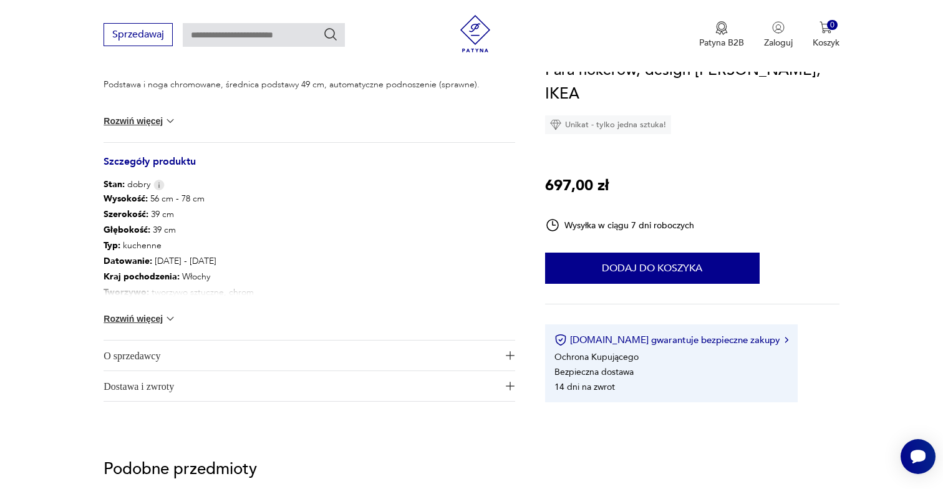
scroll to position [508, 0]
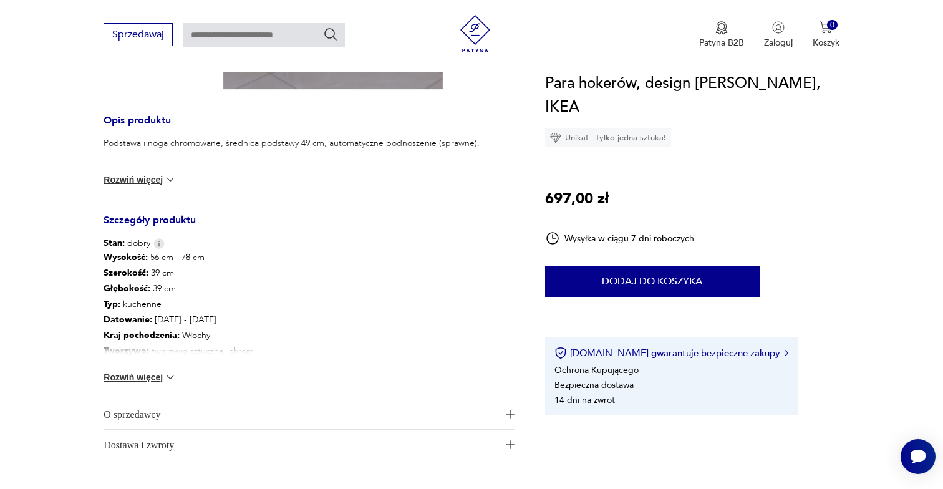
click at [158, 185] on button "Rozwiń więcej" at bounding box center [140, 179] width 72 height 12
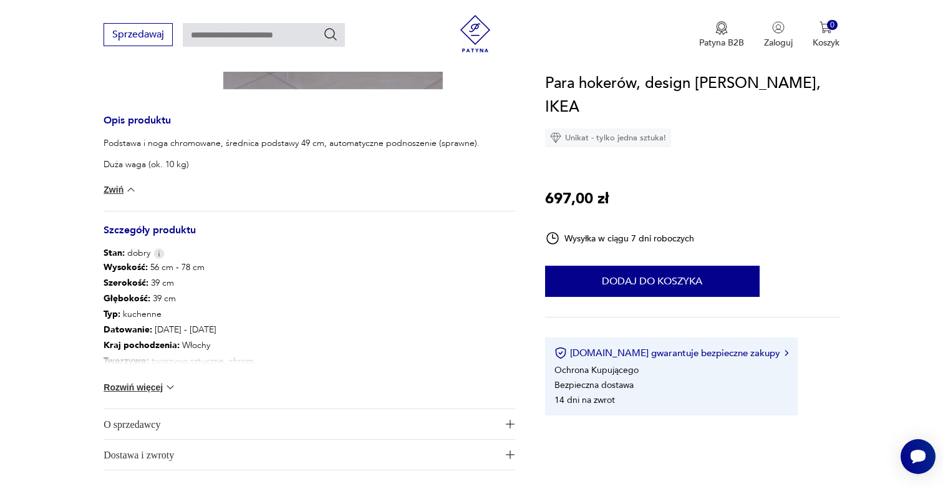
scroll to position [560, 0]
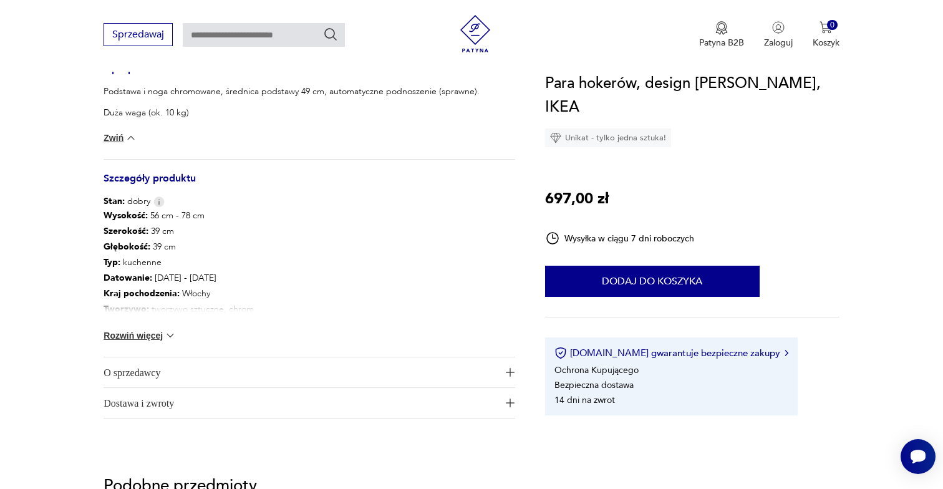
click at [132, 334] on button "Rozwiń więcej" at bounding box center [140, 335] width 72 height 12
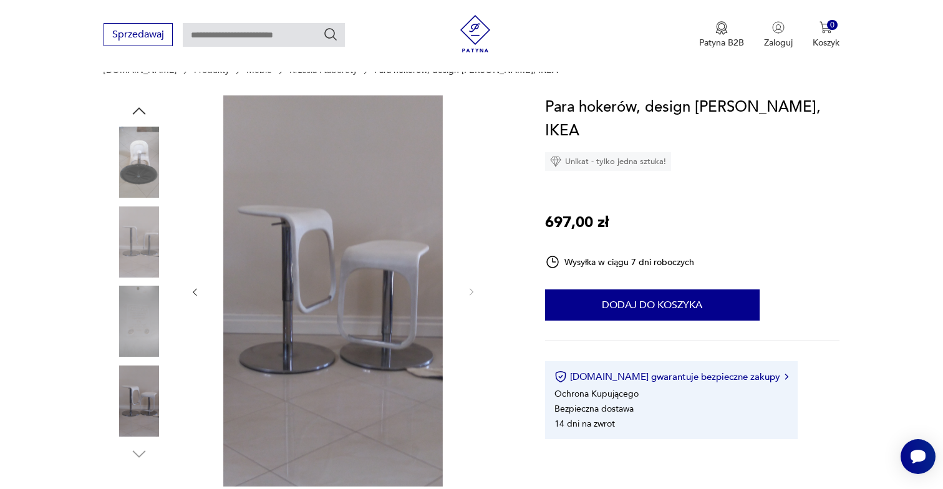
scroll to position [0, 0]
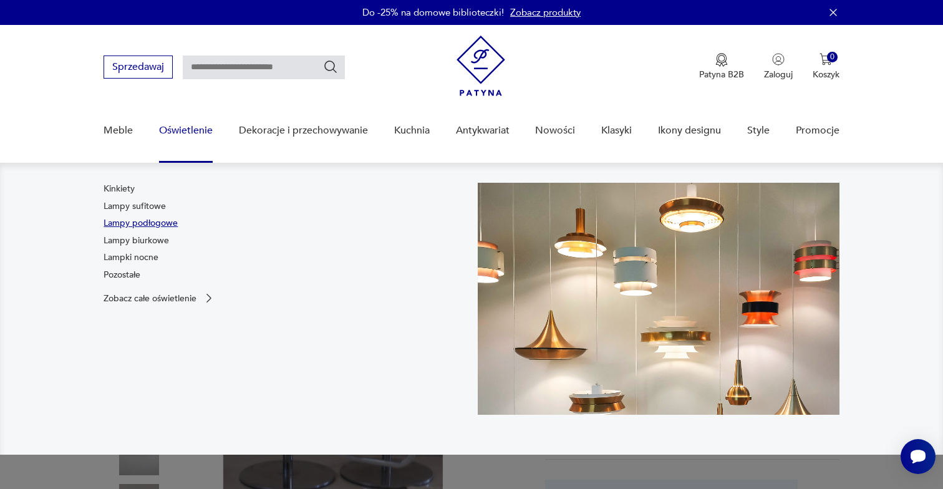
click at [145, 224] on link "Lampy podłogowe" at bounding box center [141, 223] width 74 height 12
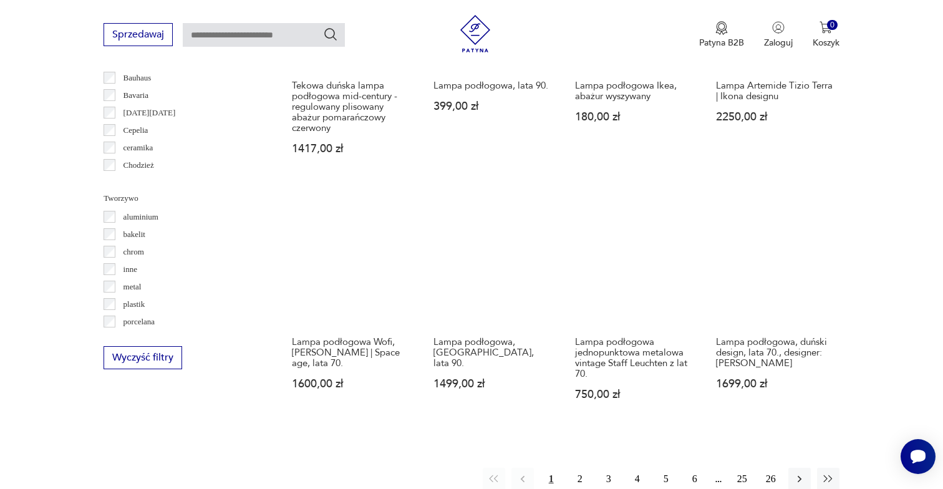
scroll to position [1098, 0]
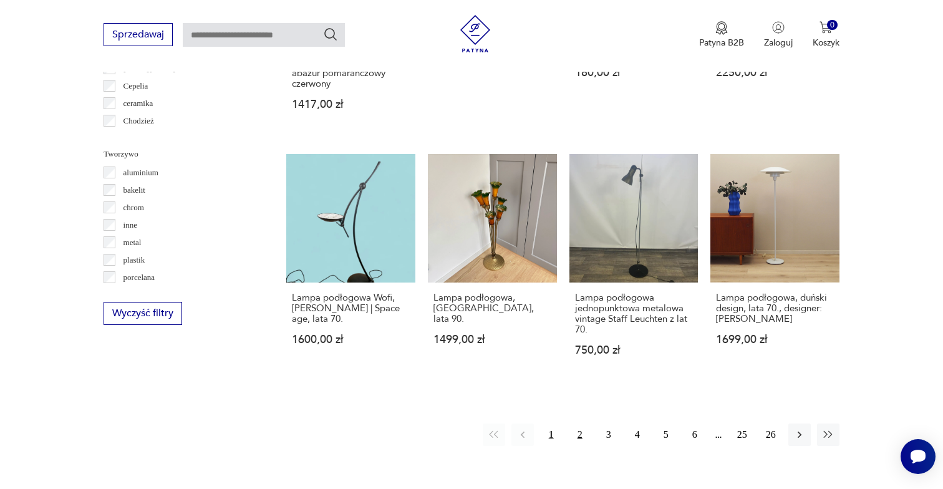
click at [579, 431] on button "2" at bounding box center [580, 435] width 22 height 22
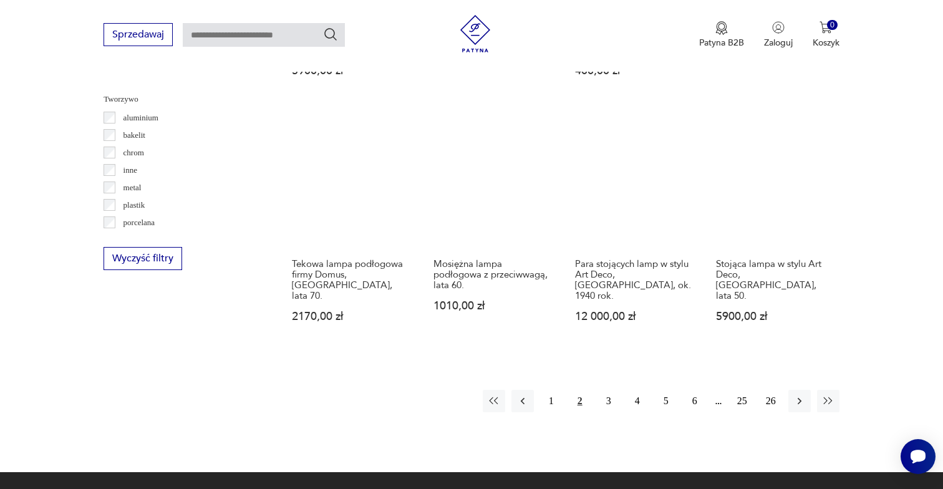
scroll to position [1183, 0]
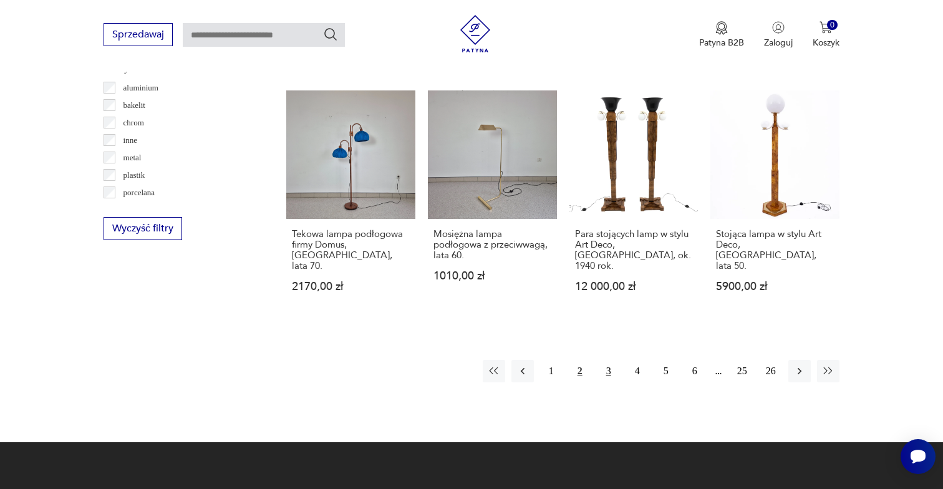
click at [607, 363] on button "3" at bounding box center [609, 371] width 22 height 22
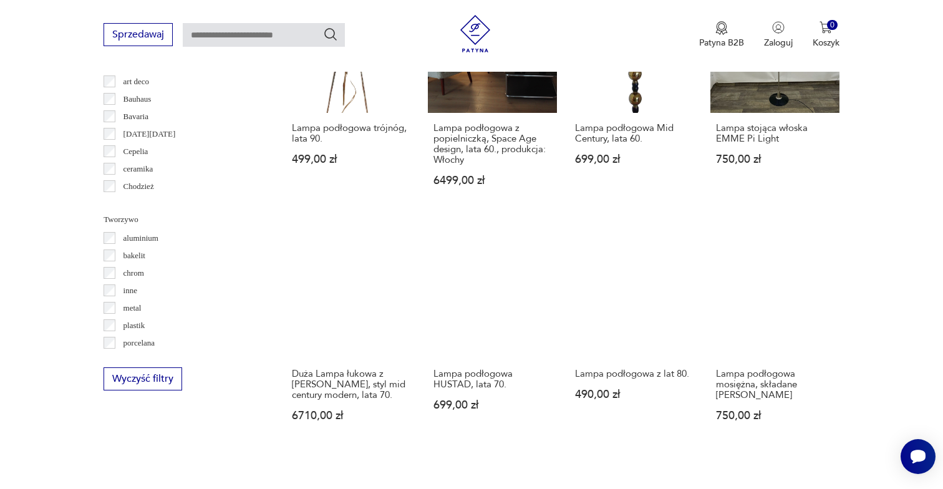
scroll to position [1070, 0]
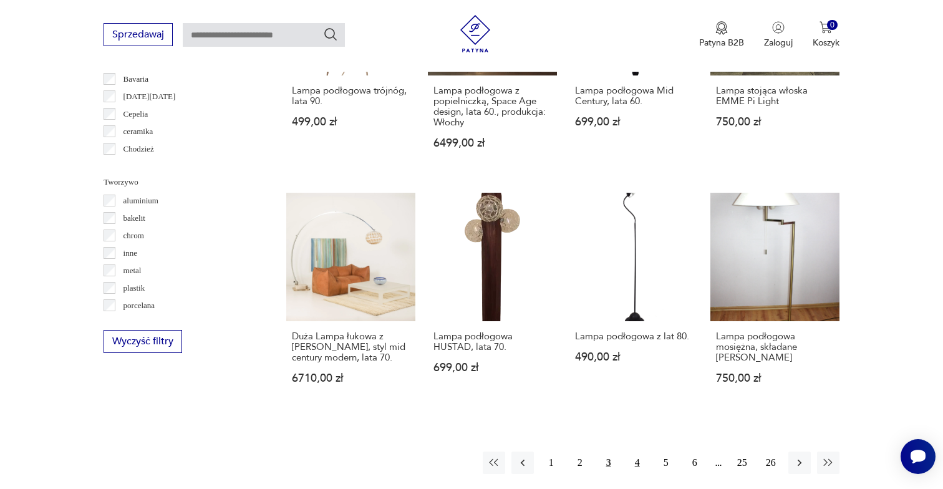
click at [635, 452] on button "4" at bounding box center [637, 463] width 22 height 22
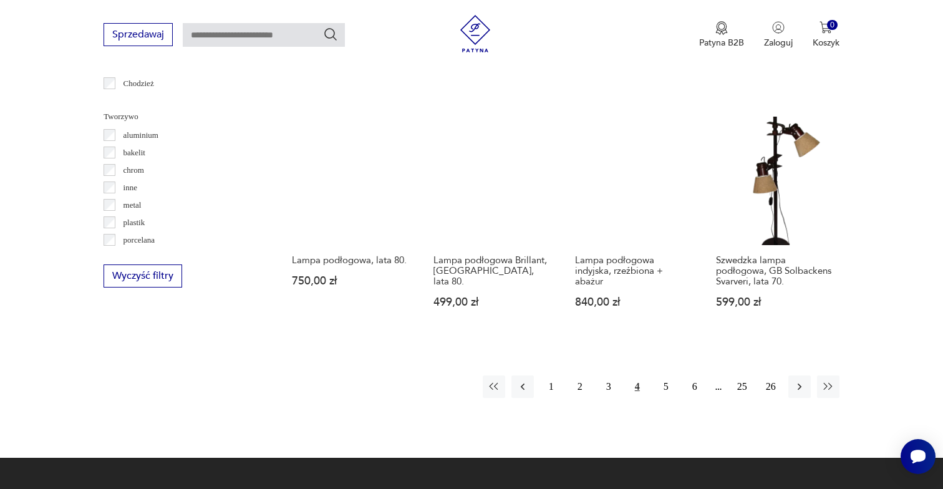
scroll to position [1186, 0]
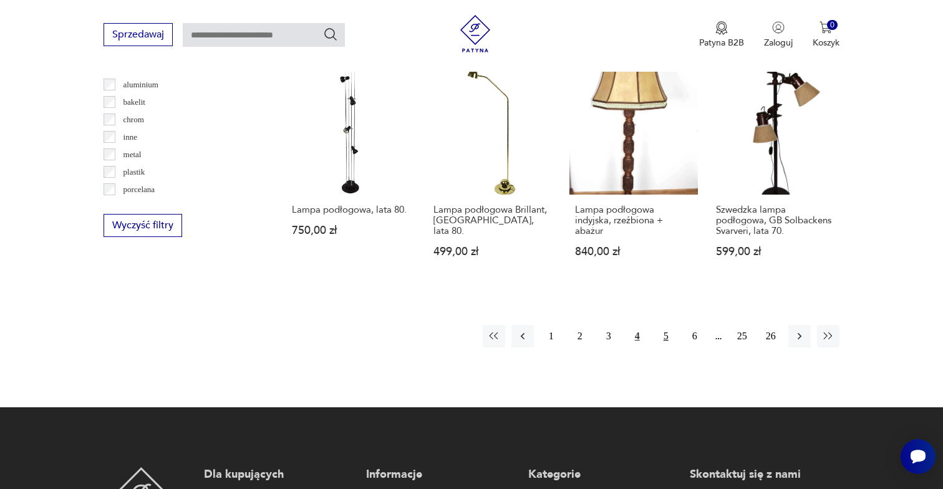
click at [660, 327] on button "5" at bounding box center [666, 336] width 22 height 22
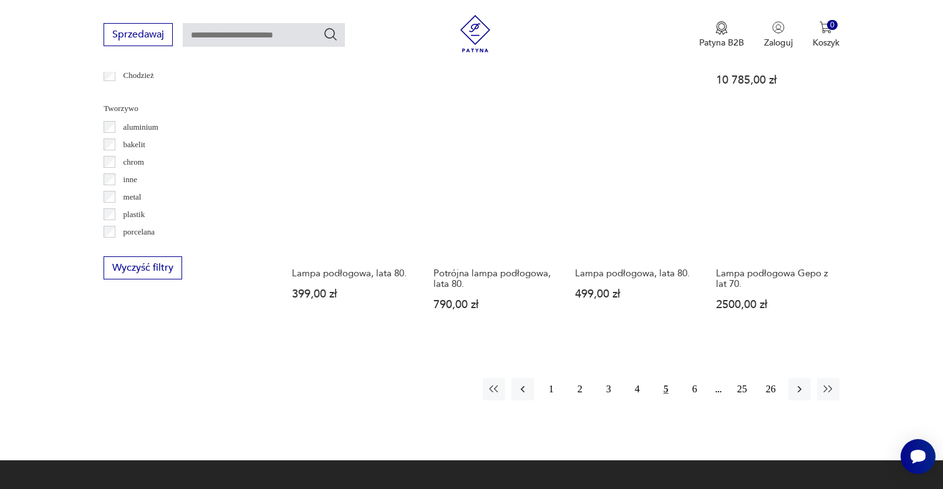
scroll to position [1220, 0]
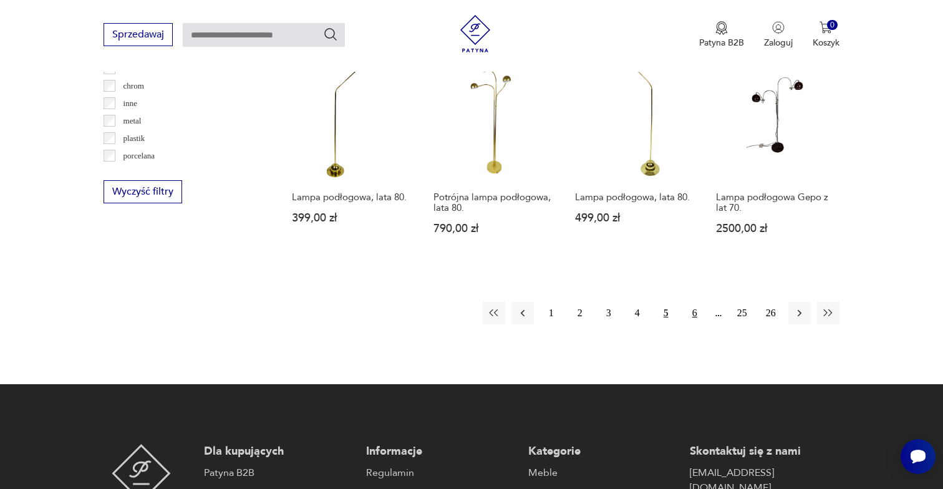
click at [701, 302] on button "6" at bounding box center [695, 313] width 22 height 22
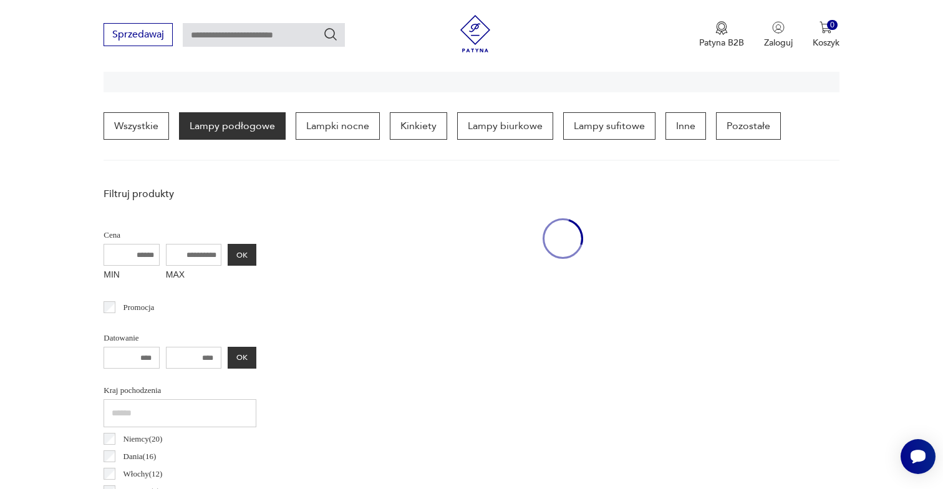
scroll to position [294, 0]
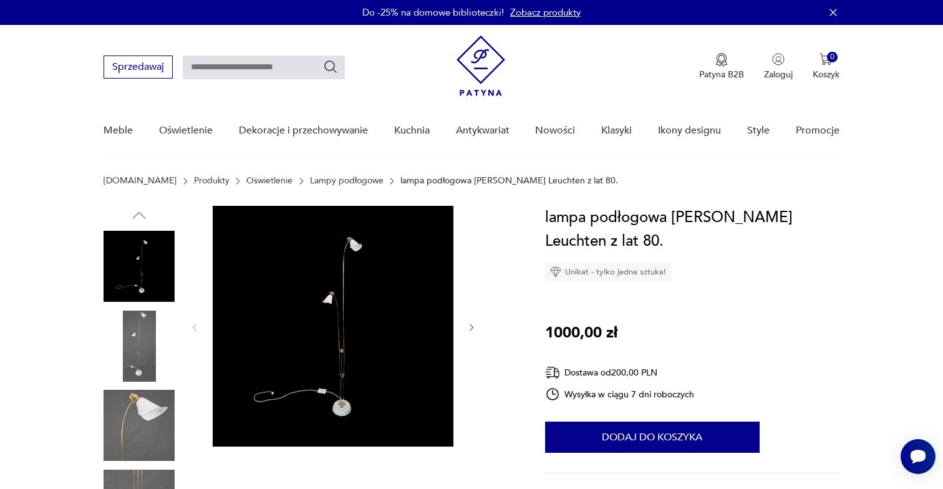
scroll to position [65, 0]
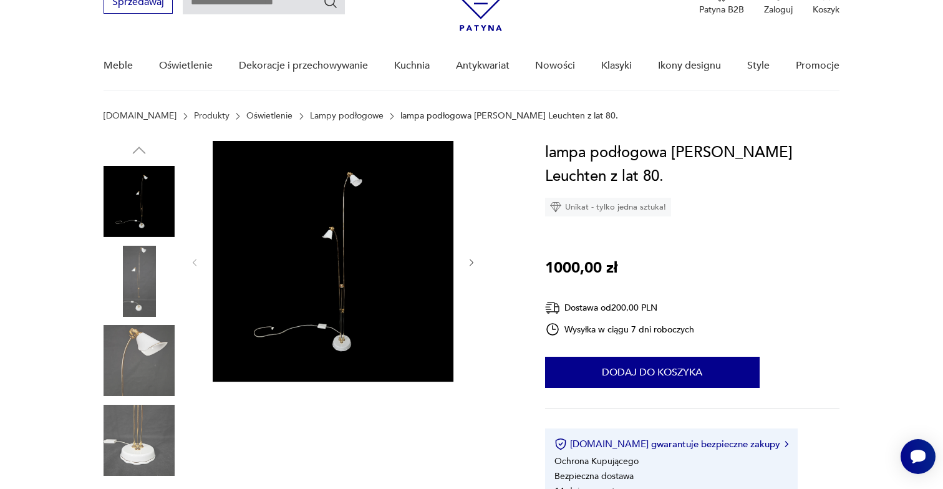
click at [470, 263] on icon "button" at bounding box center [472, 263] width 11 height 11
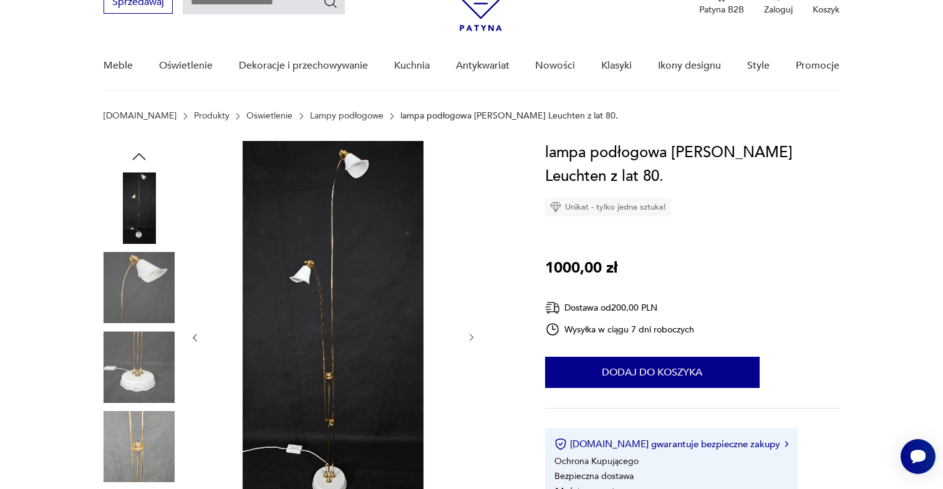
click at [470, 264] on div at bounding box center [333, 338] width 287 height 394
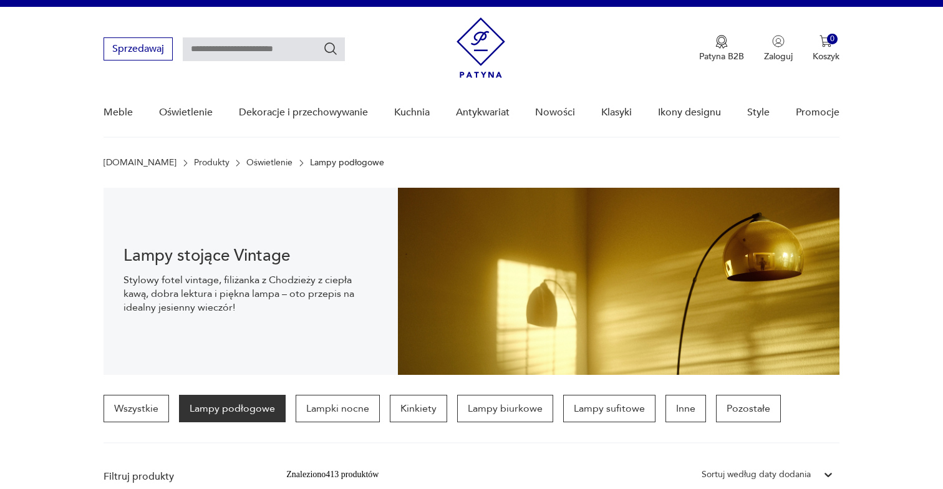
click at [238, 44] on input "text" at bounding box center [264, 49] width 162 height 24
type input "*****"
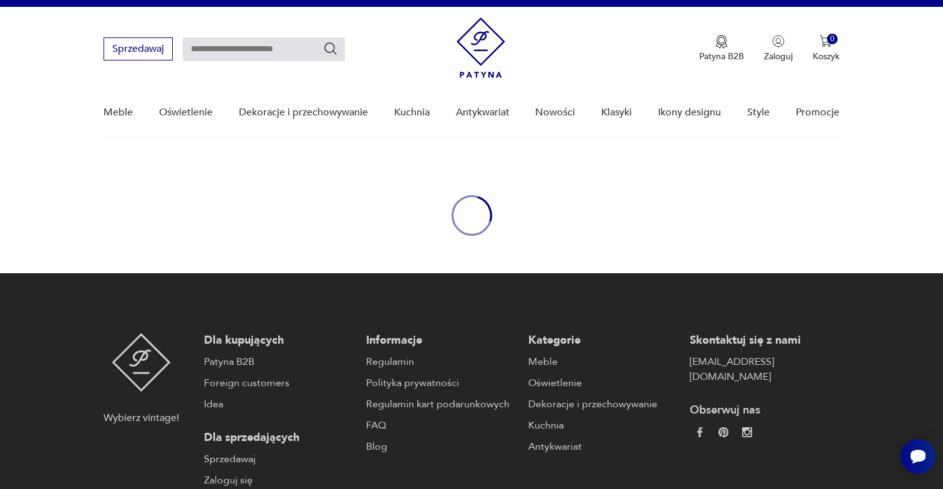
type input "*****"
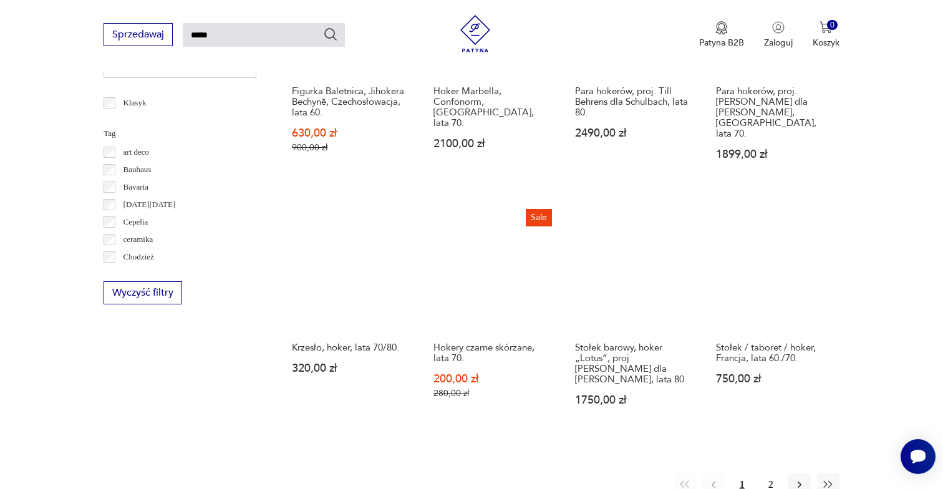
scroll to position [857, 0]
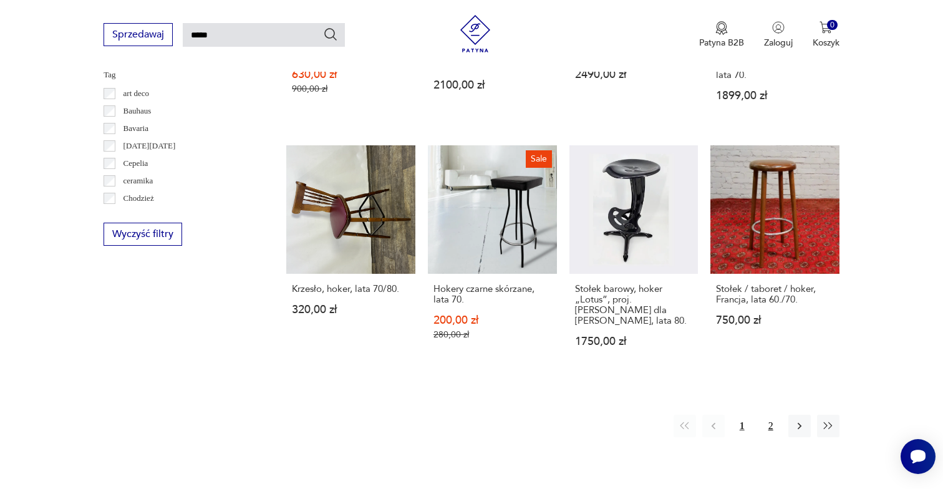
click at [769, 421] on button "2" at bounding box center [771, 426] width 22 height 22
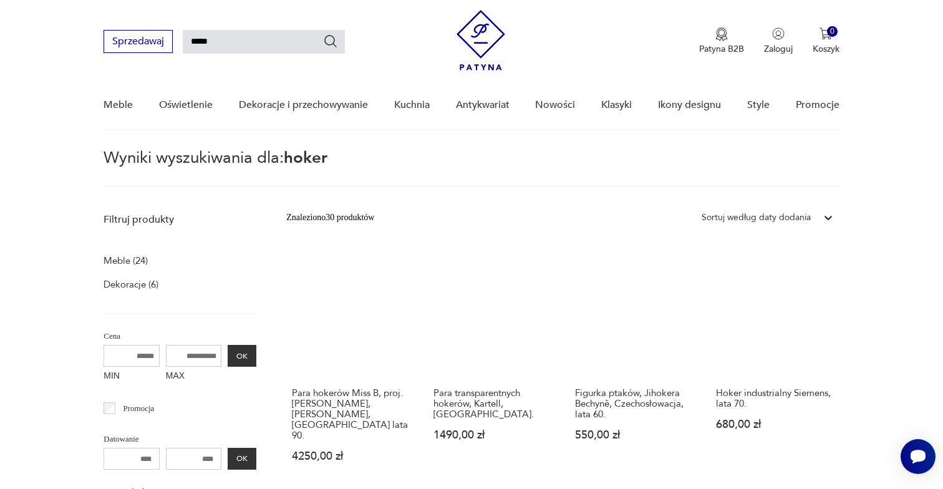
scroll to position [7, 0]
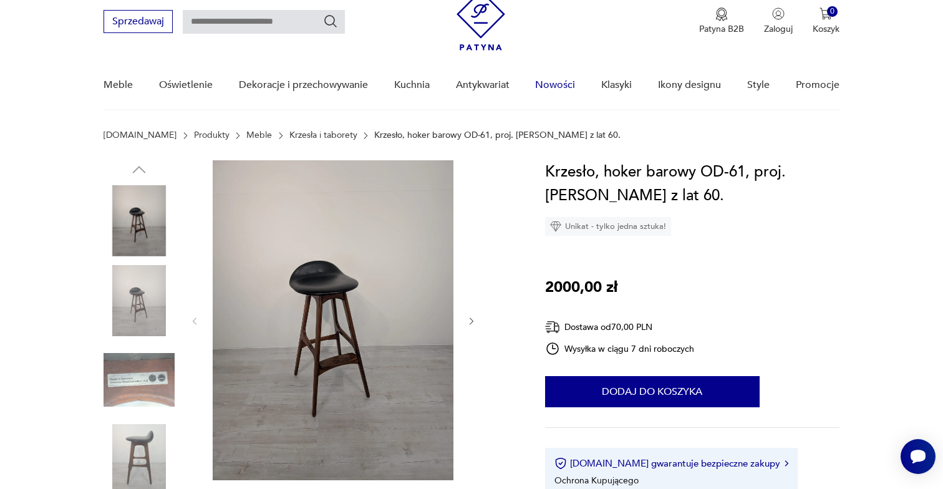
scroll to position [150, 0]
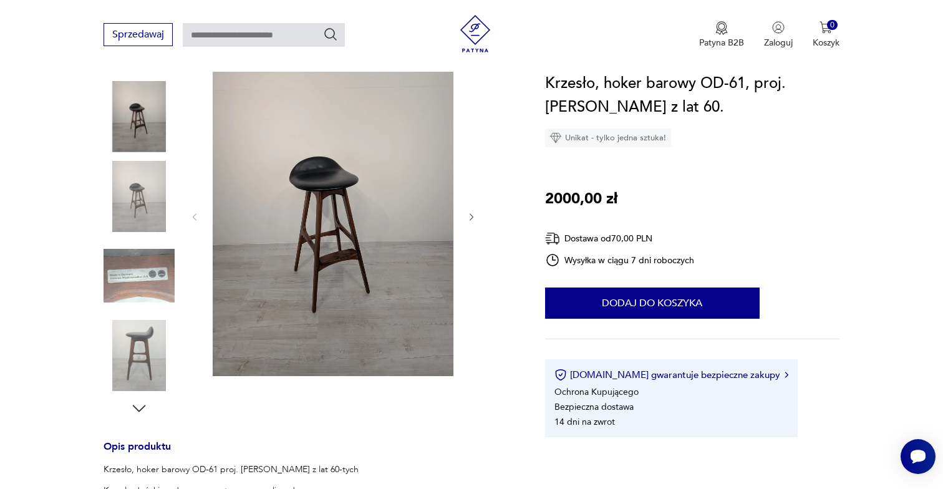
click at [469, 213] on icon "button" at bounding box center [472, 217] width 11 height 11
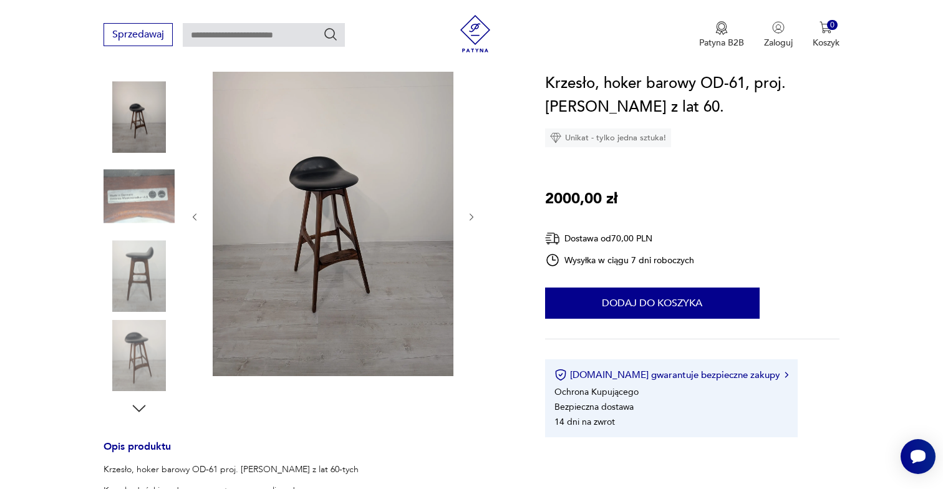
click at [465, 215] on div at bounding box center [333, 217] width 287 height 322
click at [460, 220] on div at bounding box center [333, 217] width 287 height 322
click at [470, 216] on icon "button" at bounding box center [472, 217] width 11 height 11
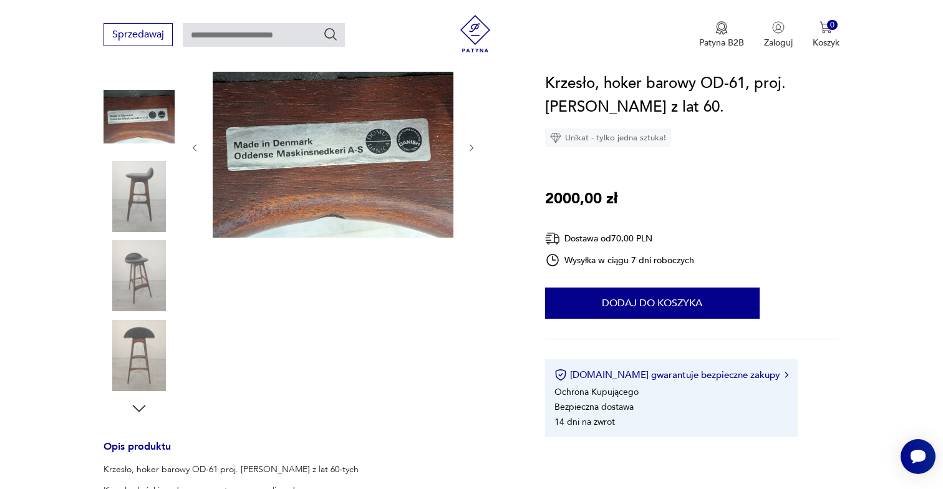
scroll to position [95, 0]
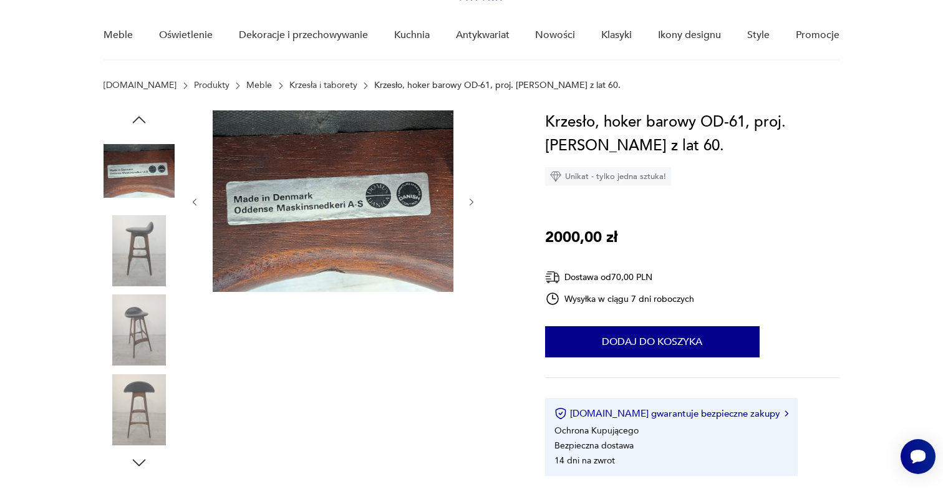
click at [471, 202] on icon "button" at bounding box center [472, 202] width 11 height 11
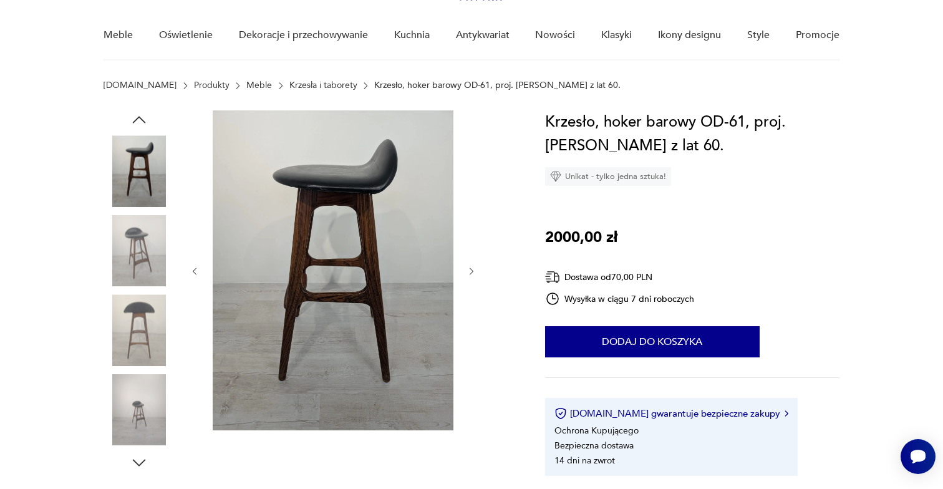
click at [472, 203] on div at bounding box center [333, 271] width 287 height 322
click at [465, 271] on div at bounding box center [333, 271] width 287 height 322
click at [469, 271] on icon "button" at bounding box center [472, 271] width 11 height 11
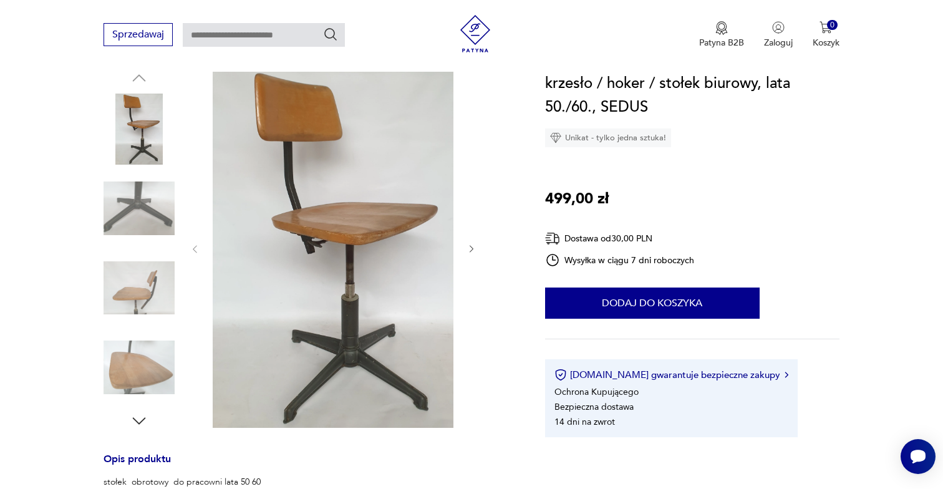
scroll to position [132, 0]
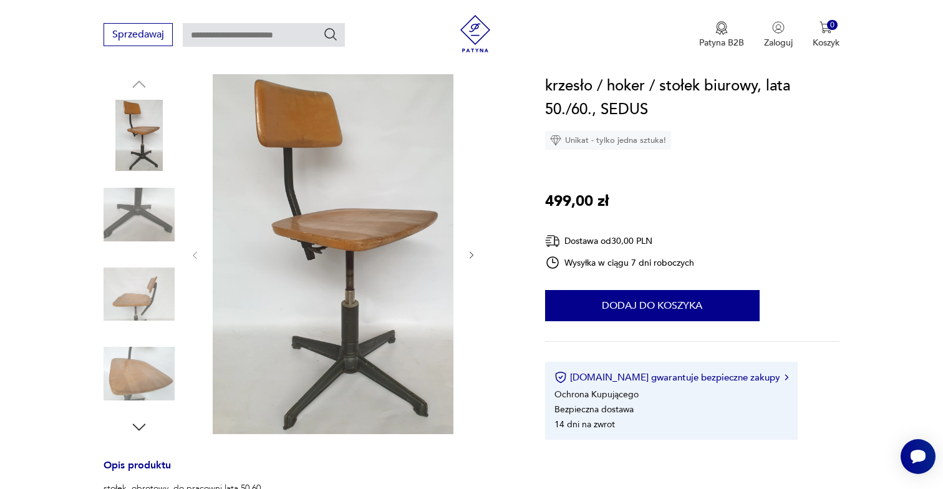
click at [464, 256] on div at bounding box center [333, 255] width 287 height 363
click at [470, 254] on icon "button" at bounding box center [472, 255] width 11 height 11
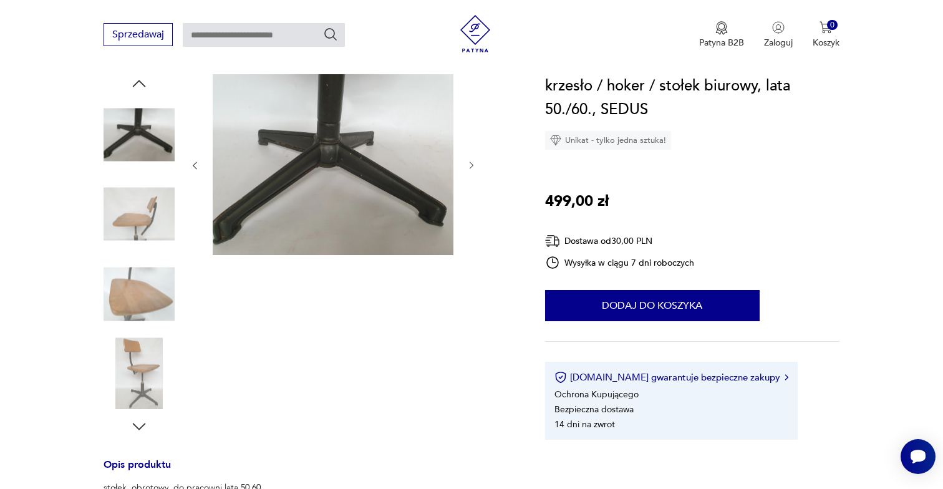
click at [470, 255] on div at bounding box center [333, 165] width 287 height 183
click at [467, 167] on icon "button" at bounding box center [472, 165] width 11 height 11
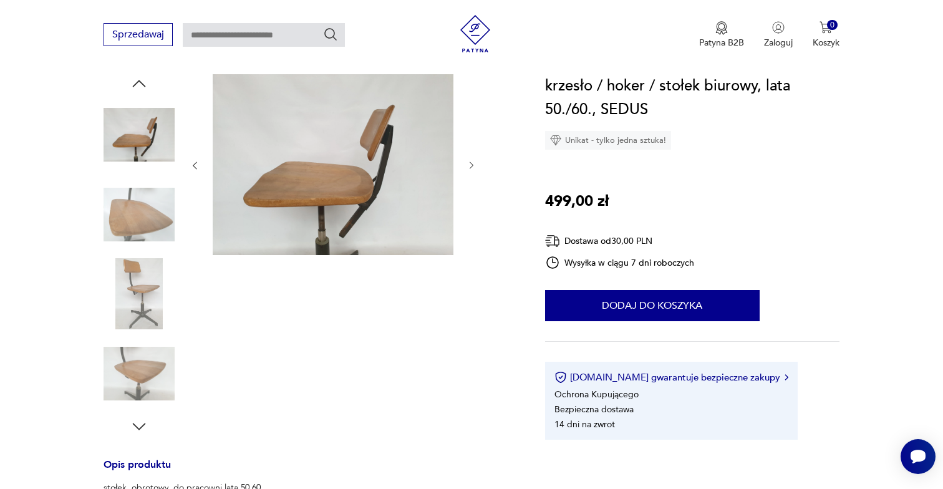
click at [469, 166] on icon "button" at bounding box center [472, 165] width 11 height 11
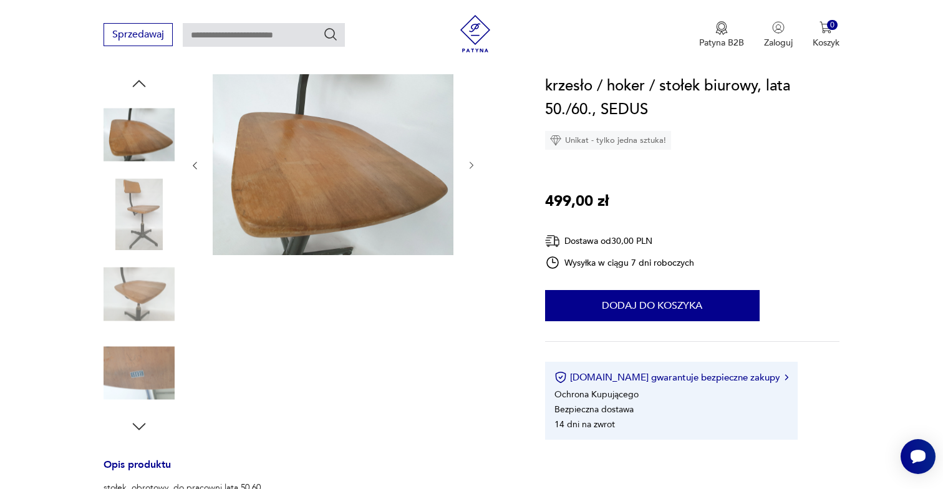
click at [469, 166] on icon "button" at bounding box center [472, 165] width 11 height 11
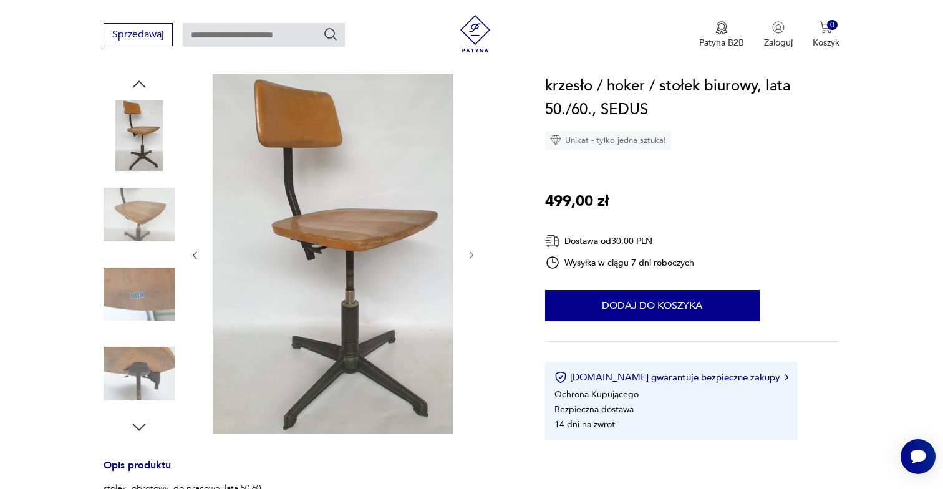
click at [470, 253] on icon "button" at bounding box center [472, 255] width 11 height 11
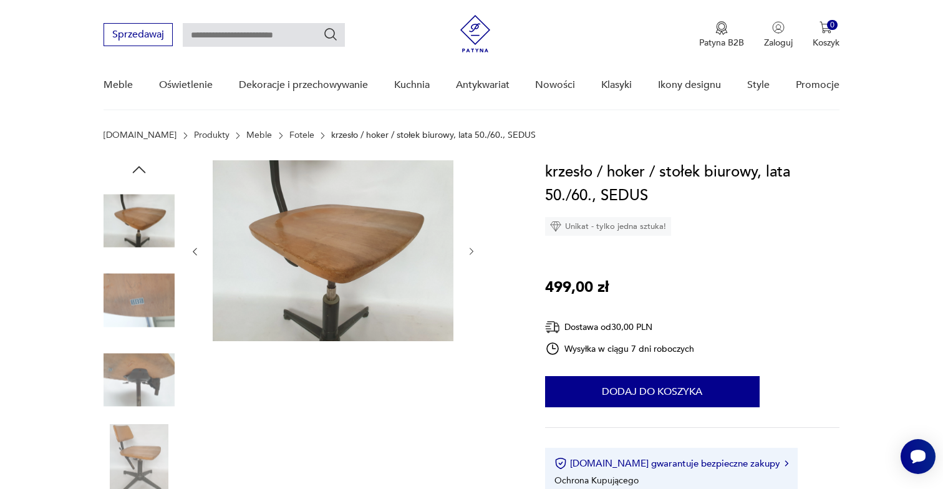
scroll to position [6, 0]
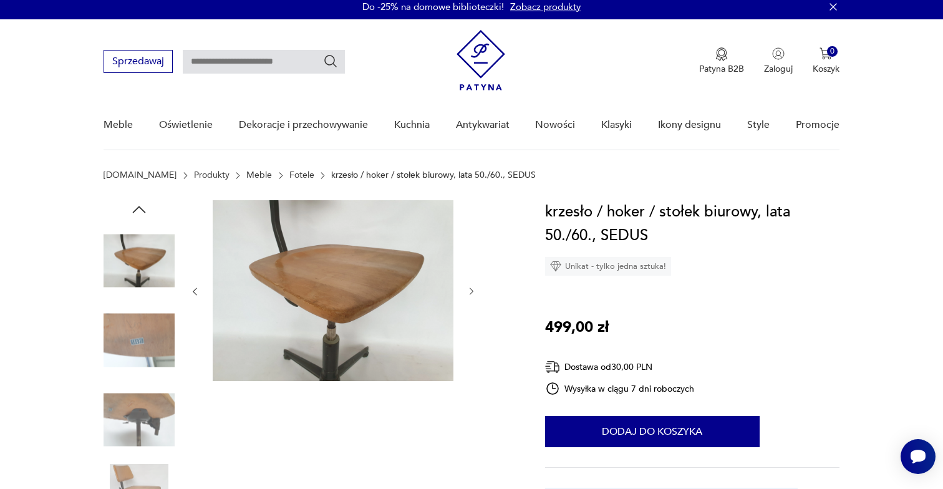
click at [472, 291] on icon "button" at bounding box center [472, 291] width 11 height 11
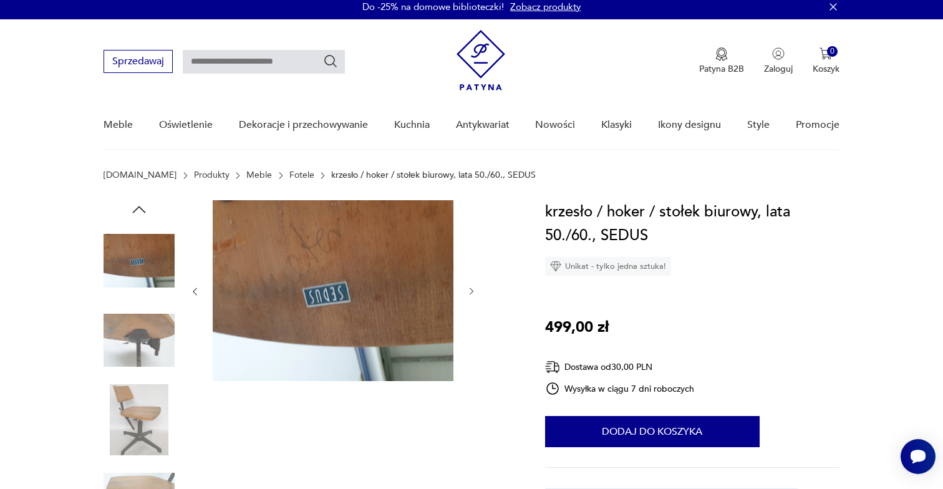
click at [472, 293] on icon "button" at bounding box center [472, 291] width 11 height 11
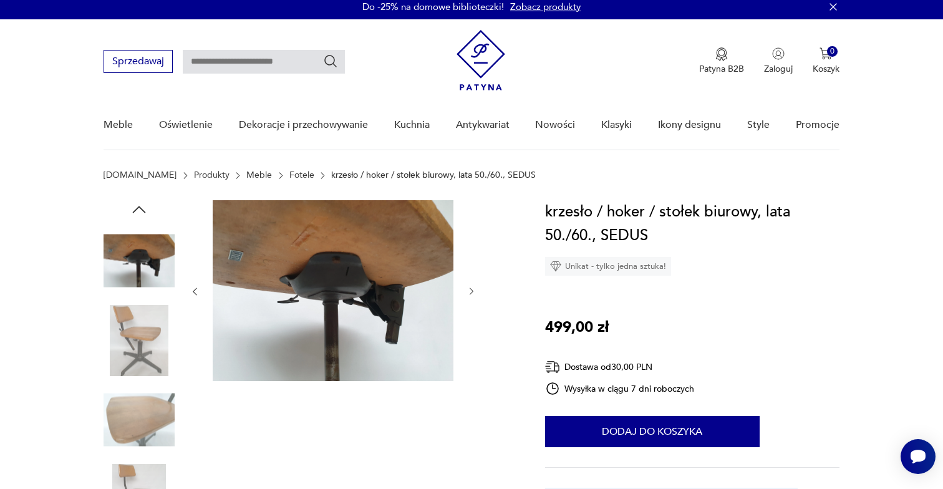
click at [472, 293] on icon "button" at bounding box center [472, 291] width 11 height 11
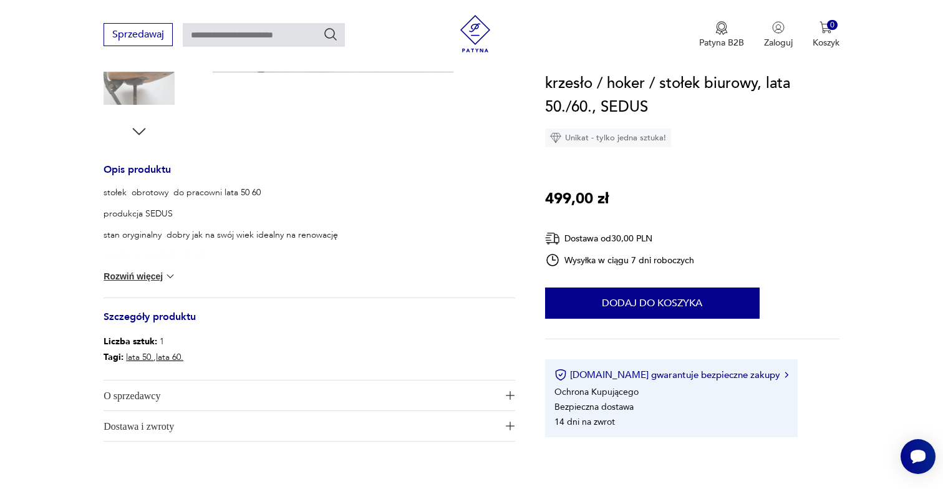
scroll to position [0, 0]
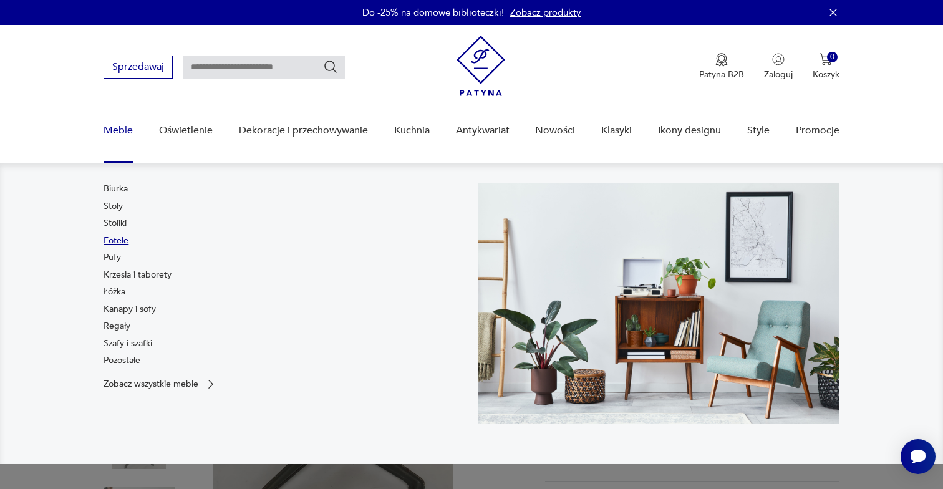
click at [117, 241] on link "Fotele" at bounding box center [116, 241] width 25 height 12
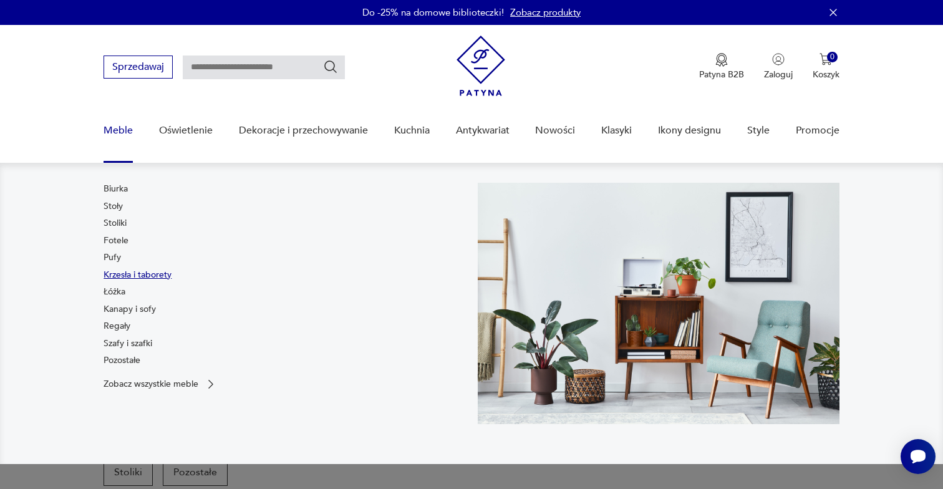
click at [129, 272] on link "Krzesła i taborety" at bounding box center [138, 275] width 68 height 12
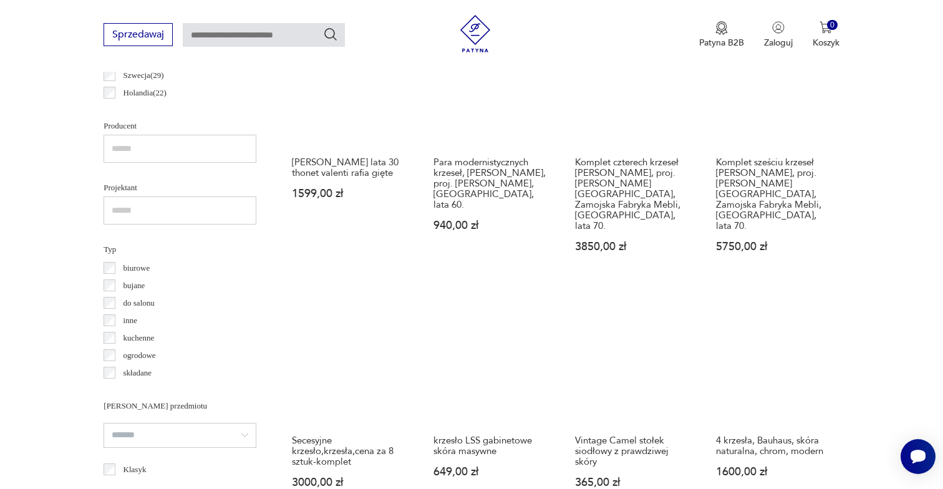
scroll to position [789, 0]
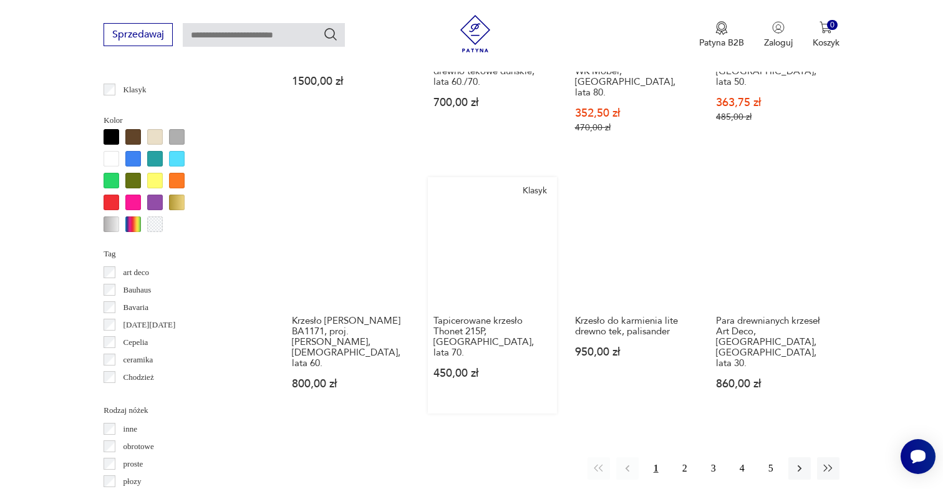
scroll to position [1179, 0]
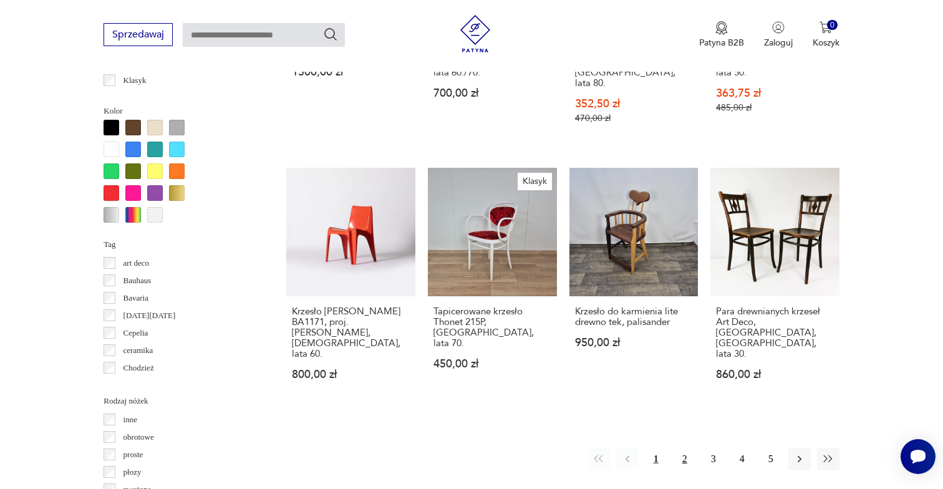
click at [685, 448] on button "2" at bounding box center [685, 459] width 22 height 22
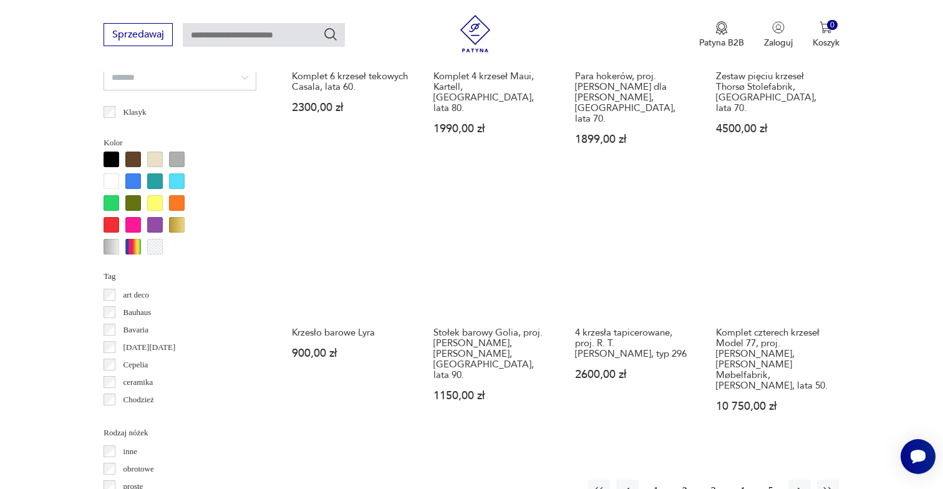
scroll to position [1152, 0]
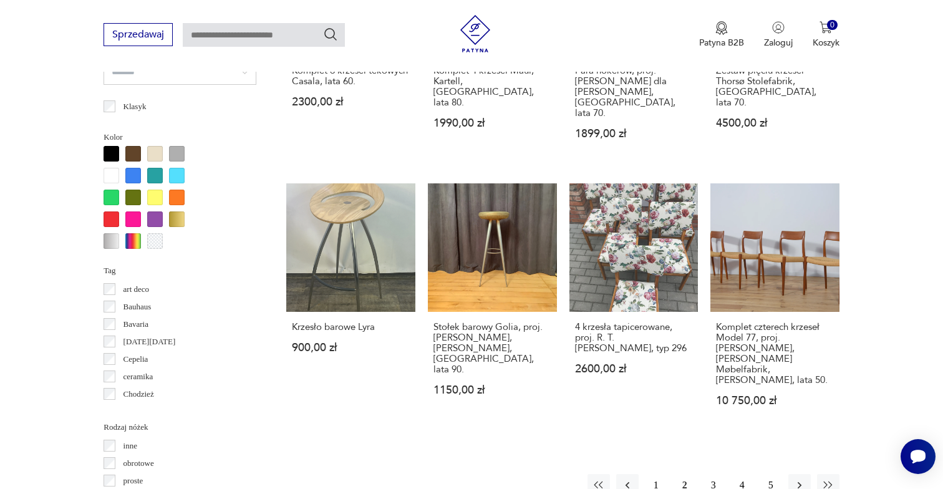
click at [709, 474] on button "3" at bounding box center [714, 485] width 22 height 22
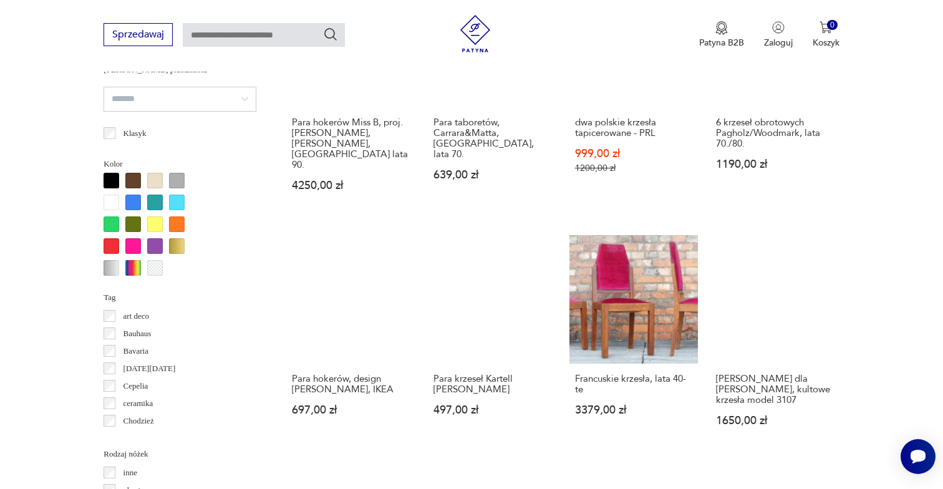
scroll to position [1163, 0]
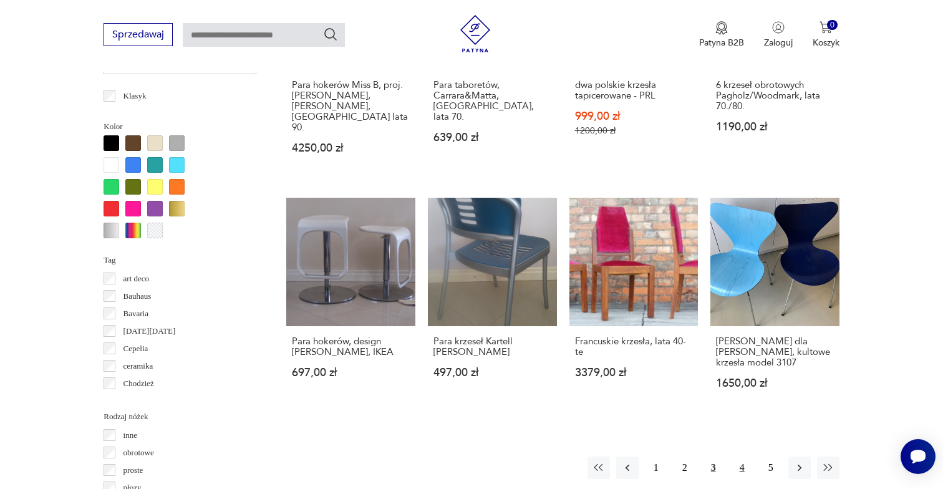
click at [739, 457] on button "4" at bounding box center [742, 468] width 22 height 22
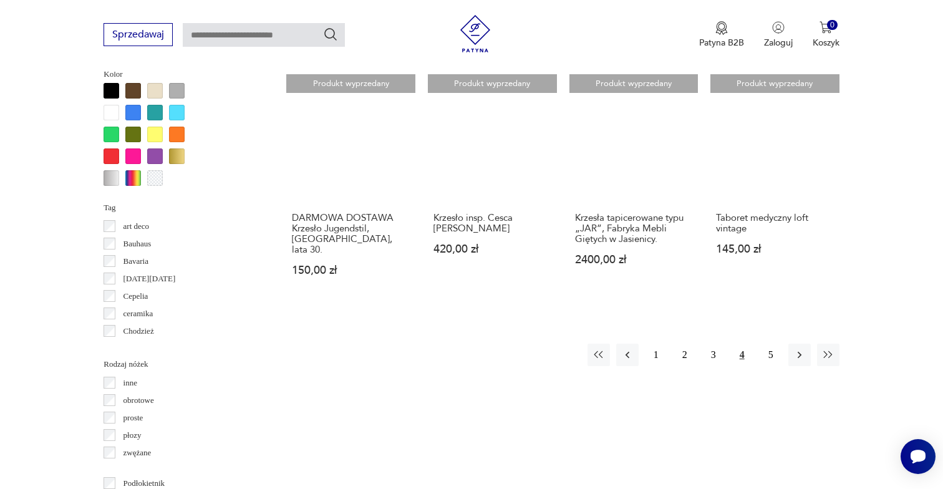
scroll to position [1307, 0]
